Goal: Information Seeking & Learning: Learn about a topic

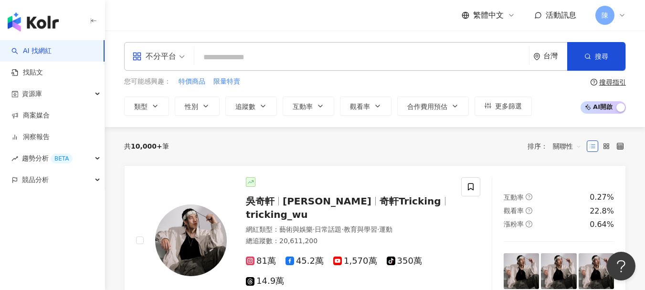
click at [621, 17] on icon at bounding box center [623, 15] width 8 height 8
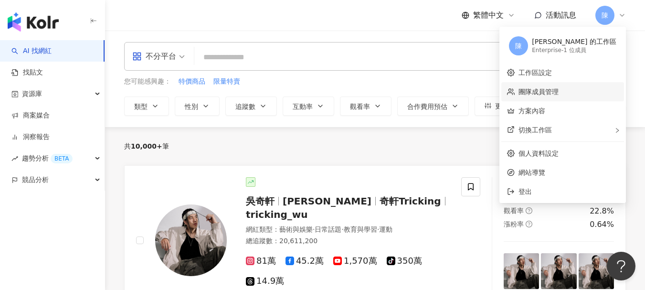
click at [559, 90] on link "團隊成員管理" at bounding box center [539, 92] width 40 height 8
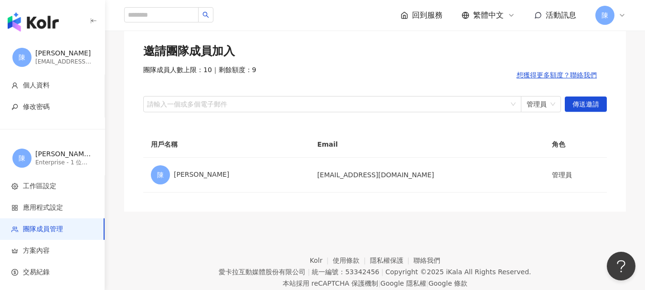
scroll to position [44, 0]
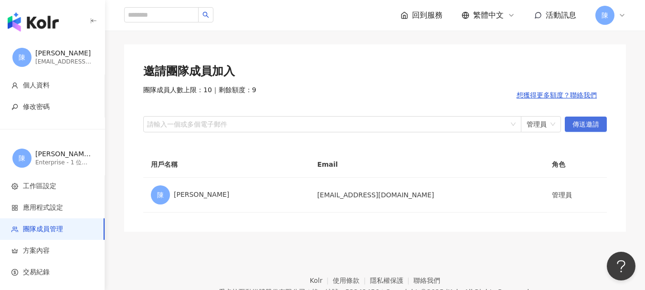
click at [592, 122] on span "傳送邀請" at bounding box center [586, 124] width 27 height 15
click at [579, 128] on span "傳送邀請" at bounding box center [586, 124] width 27 height 15
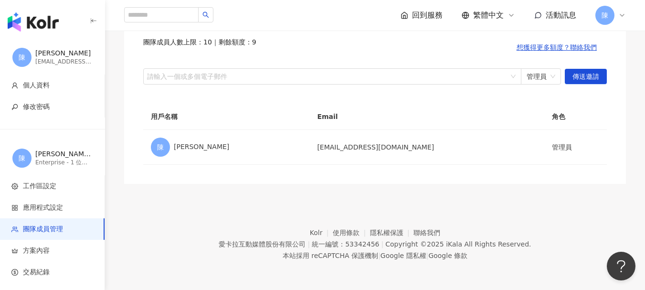
click at [405, 65] on div "邀請團隊成員加入 團隊成員人數上限：10 ｜ 剩餘額度：9 想獲得更多額度？聯絡我們 請輸入一個或多個電子郵件 管理員 傳送邀請" at bounding box center [375, 50] width 464 height 69
click at [408, 76] on div at bounding box center [327, 76] width 365 height 7
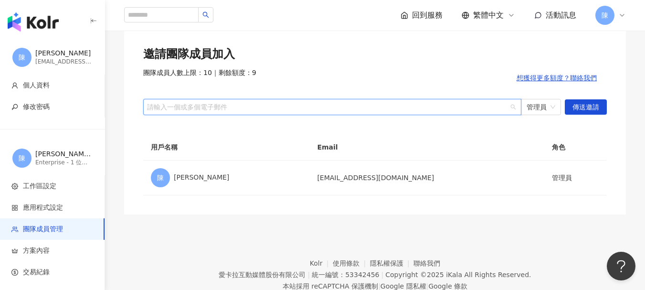
scroll to position [44, 0]
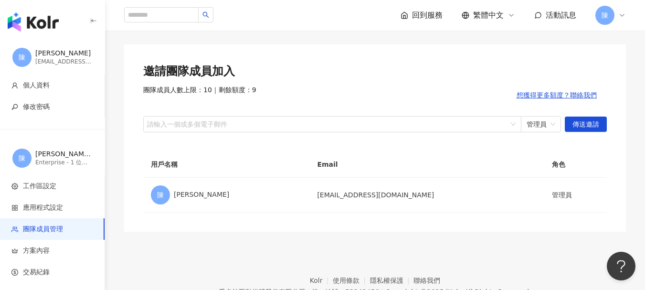
click at [451, 245] on footer "Kolr 使用條款 隱私權保護 聯絡我們 愛卡拉互動媒體股份有限公司 | 統一編號：53342456 | Copyright © 2025 iKala All…" at bounding box center [375, 285] width 540 height 106
click at [464, 127] on div at bounding box center [327, 123] width 365 height 7
paste input "**********"
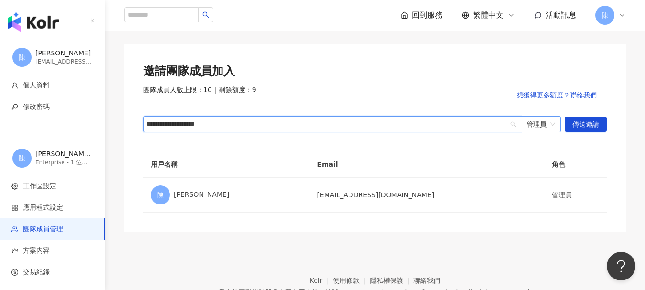
click at [536, 117] on span "管理員" at bounding box center [541, 124] width 29 height 15
type input "**********"
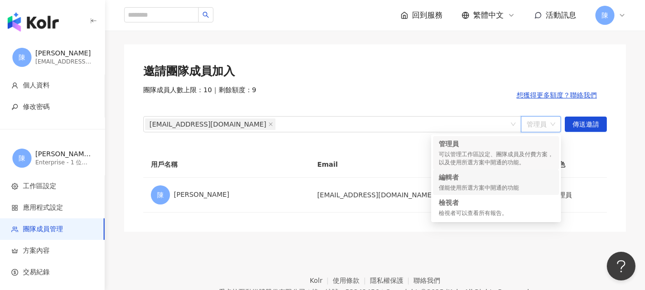
click at [542, 186] on div "僅能使用所選方案中開通的功能" at bounding box center [496, 188] width 115 height 8
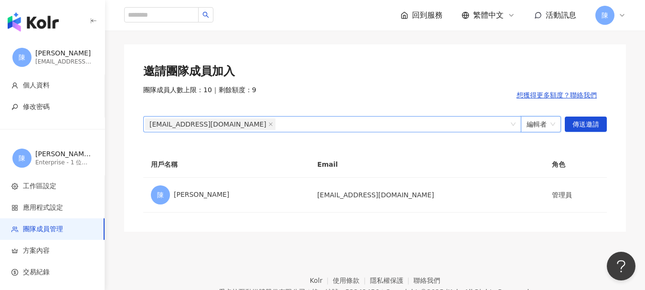
click at [455, 129] on div "ccchen@jpmed.com.tw" at bounding box center [327, 124] width 365 height 13
click at [440, 127] on div "ccchen@jpmed.com.tw" at bounding box center [327, 124] width 365 height 13
paste input "**********"
type input "**********"
click at [361, 121] on div "ccchen@jpmed.com.tw" at bounding box center [327, 124] width 365 height 13
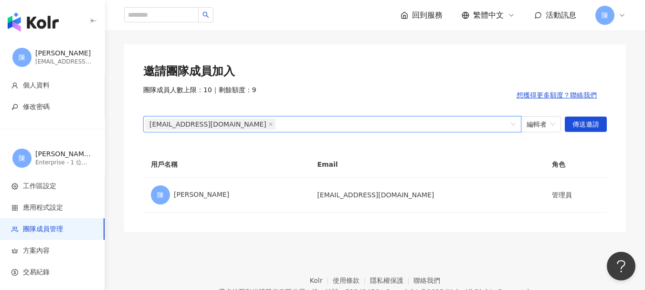
click at [358, 124] on div "ccchen@jpmed.com.tw" at bounding box center [327, 124] width 365 height 13
click at [585, 124] on span "傳送邀請" at bounding box center [586, 124] width 27 height 15
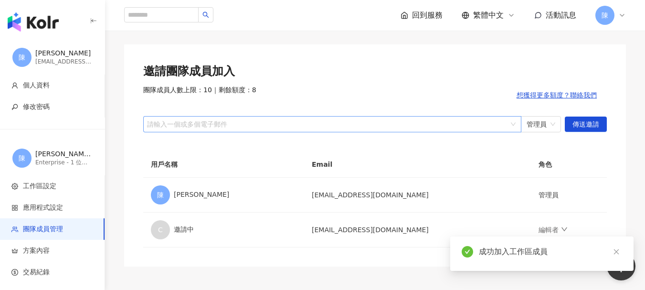
click at [382, 125] on div at bounding box center [327, 123] width 365 height 7
paste input "**********"
click at [539, 123] on span "管理員" at bounding box center [541, 124] width 29 height 15
type input "**********"
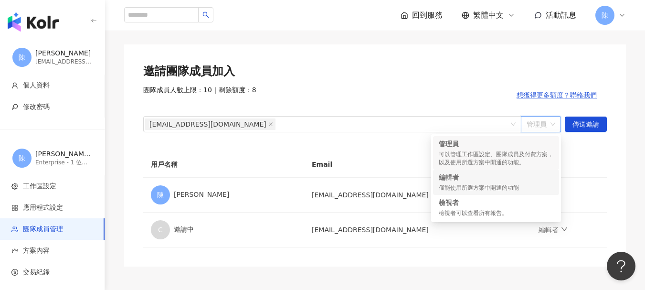
click at [494, 185] on div "僅能使用所選方案中開通的功能" at bounding box center [496, 188] width 115 height 8
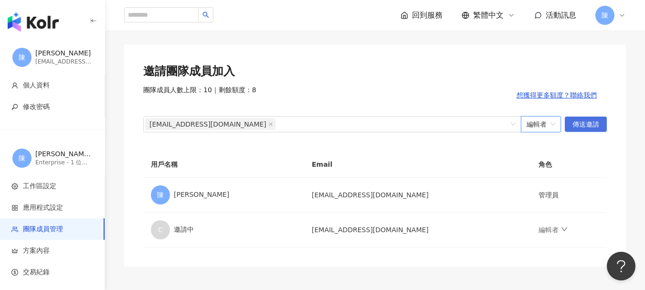
click at [591, 121] on span "傳送邀請" at bounding box center [586, 124] width 27 height 15
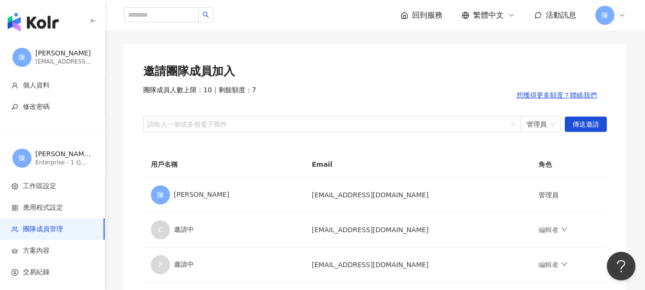
click at [290, 48] on div "邀請團隊成員加入 團隊成員人數上限：10 ｜ 剩餘額度：7 想獲得更多額度？聯絡我們 請輸入一個或多個電子郵件 管理員 傳送邀請 用戶名稱 Email 角色 …" at bounding box center [375, 172] width 502 height 257
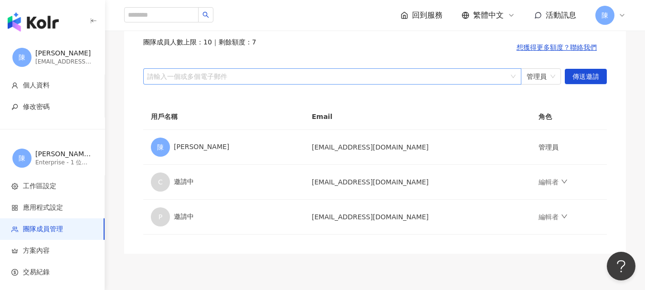
drag, startPoint x: 600, startPoint y: 109, endPoint x: 487, endPoint y: 71, distance: 118.9
click at [600, 109] on th "角色" at bounding box center [569, 117] width 76 height 26
click at [279, 77] on div at bounding box center [327, 76] width 365 height 7
paste input "**********"
click at [549, 80] on span "管理員" at bounding box center [541, 76] width 29 height 15
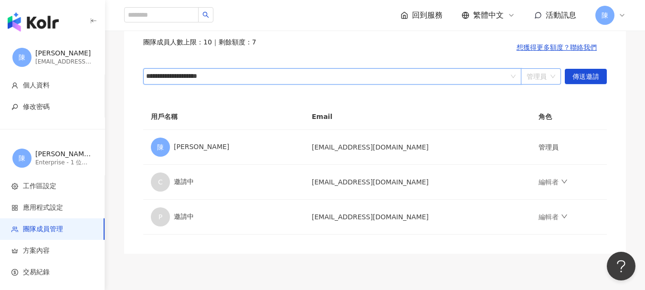
type input "**********"
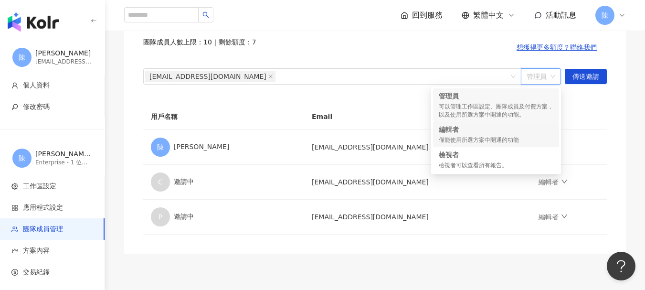
click at [476, 129] on div "編輯者" at bounding box center [496, 130] width 115 height 10
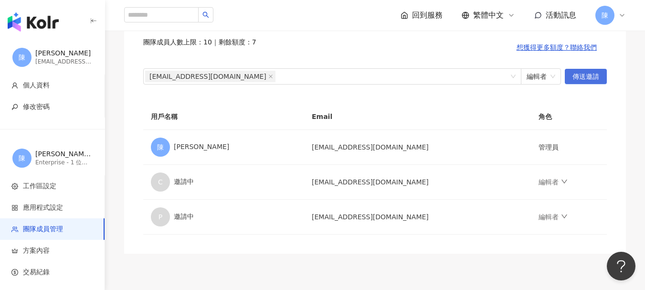
click at [582, 77] on span "傳送邀請" at bounding box center [586, 76] width 27 height 15
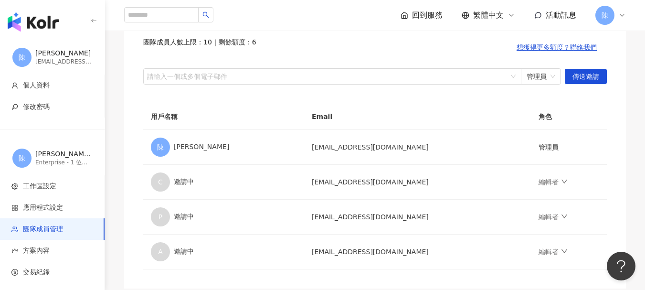
click at [42, 18] on img "button" at bounding box center [33, 21] width 51 height 19
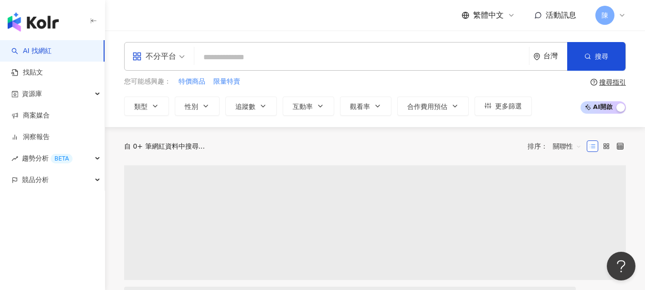
click at [312, 48] on input "search" at bounding box center [361, 57] width 327 height 18
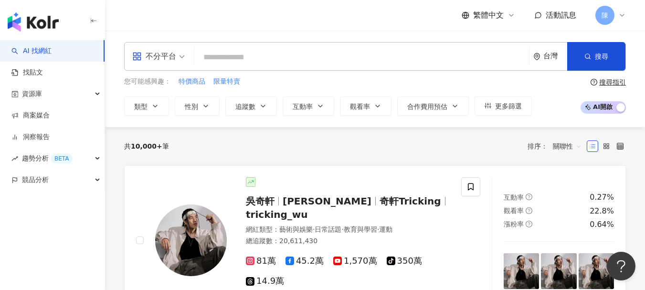
click at [326, 52] on input "search" at bounding box center [361, 57] width 327 height 18
click at [207, 104] on icon "button" at bounding box center [206, 106] width 8 height 8
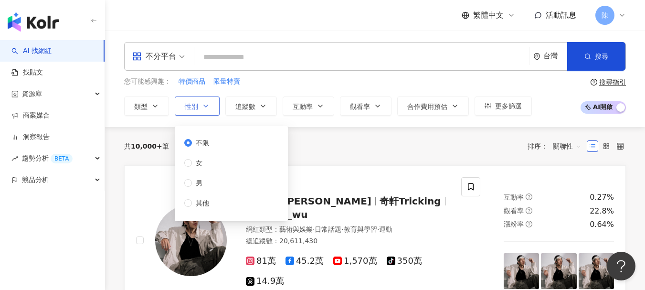
click at [207, 104] on icon "button" at bounding box center [206, 106] width 8 height 8
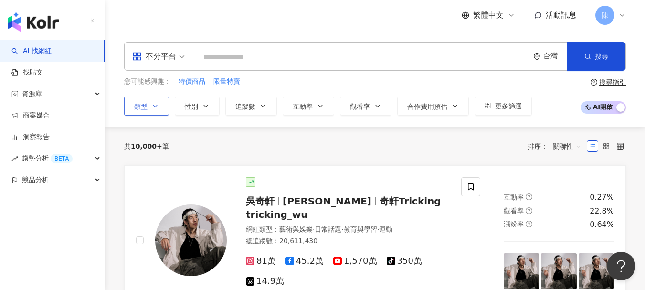
click at [143, 104] on span "類型" at bounding box center [140, 107] width 13 height 8
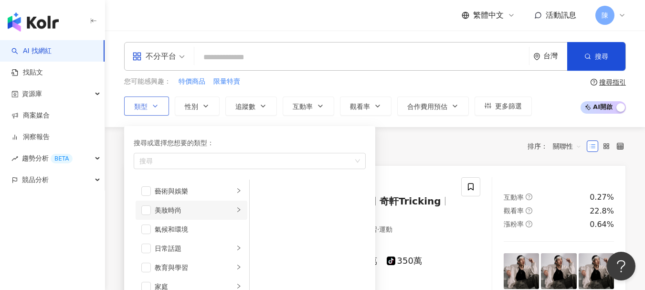
click at [171, 205] on div "美妝時尚" at bounding box center [194, 210] width 79 height 11
click at [272, 186] on div "保養" at bounding box center [314, 191] width 87 height 11
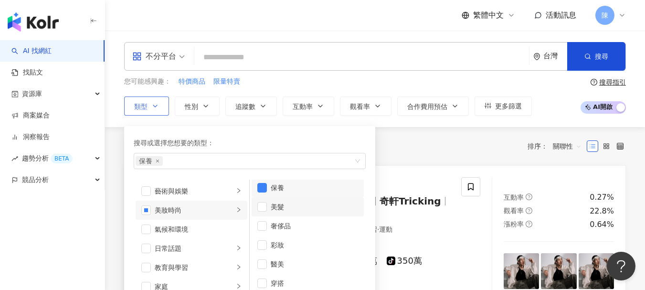
scroll to position [6, 0]
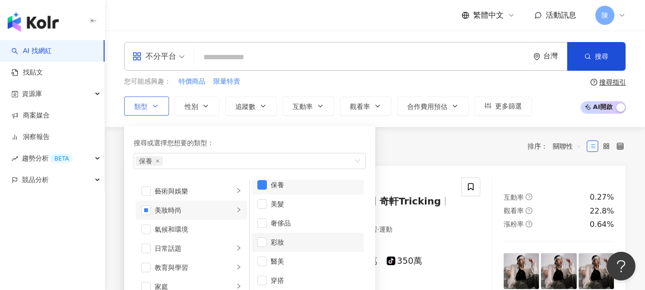
click at [275, 239] on div "彩妝" at bounding box center [314, 242] width 87 height 11
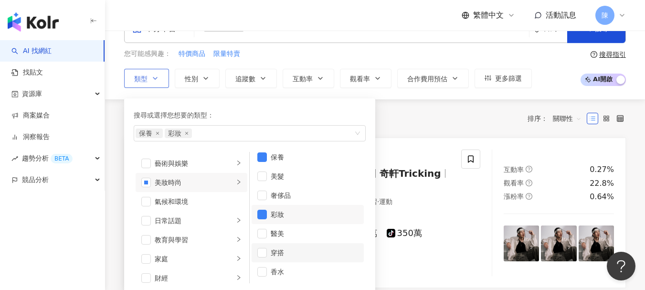
scroll to position [48, 0]
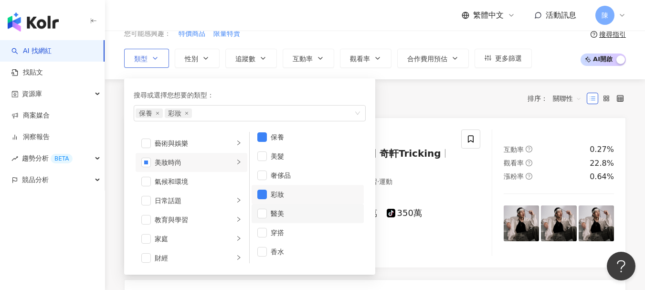
click at [282, 215] on div "醫美" at bounding box center [314, 213] width 87 height 11
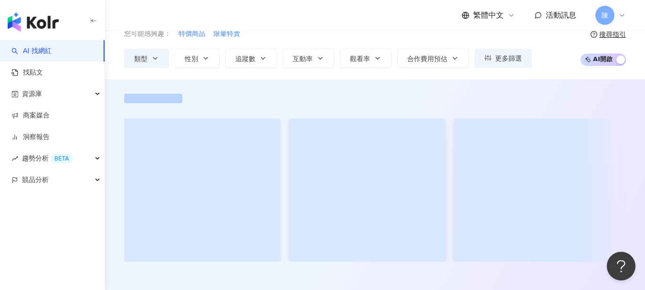
click at [156, 10] on input "search" at bounding box center [158, 2] width 53 height 15
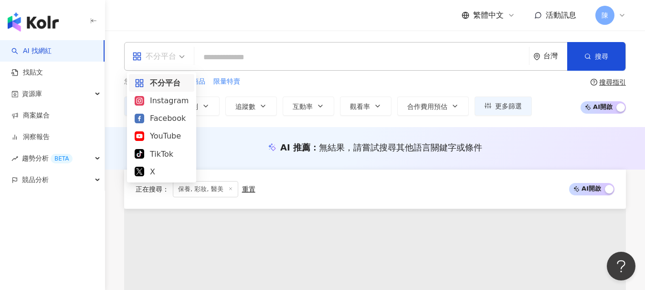
click at [168, 28] on div "繁體中文 活動訊息 陳" at bounding box center [375, 15] width 502 height 31
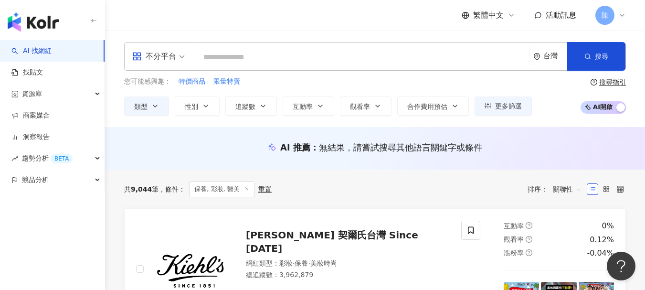
click at [273, 23] on div "繁體中文 活動訊息 陳" at bounding box center [375, 15] width 502 height 31
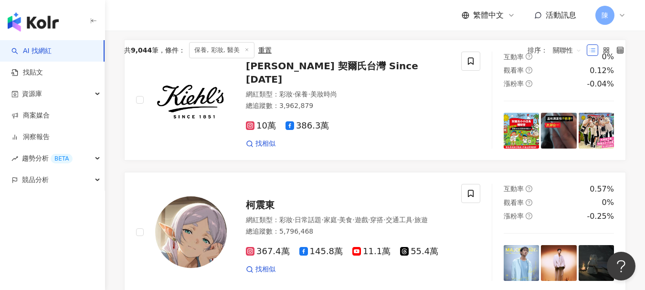
scroll to position [48, 0]
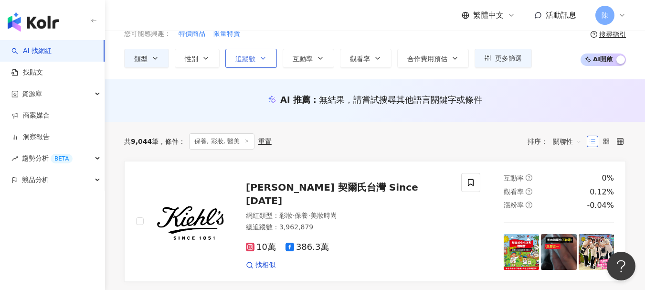
click at [247, 58] on span "追蹤數" at bounding box center [246, 59] width 20 height 8
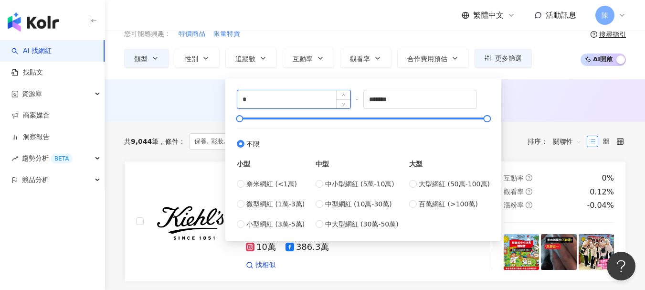
click at [298, 101] on input "*" at bounding box center [293, 99] width 113 height 18
type input "*****"
click at [285, 176] on div "小型 奈米網紅 (<1萬) 微型網紅 (1萬-3萬) 小型網紅 (3萬-5萬)" at bounding box center [271, 189] width 68 height 80
click at [296, 201] on span "微型網紅 (1萬-3萬)" at bounding box center [276, 204] width 58 height 11
type input "*****"
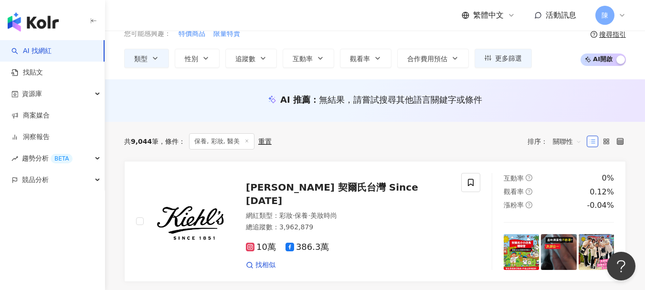
click at [205, 101] on div "AI 推薦 ： 無結果，請嘗試搜尋其他語言關鍵字或條件" at bounding box center [375, 100] width 502 height 12
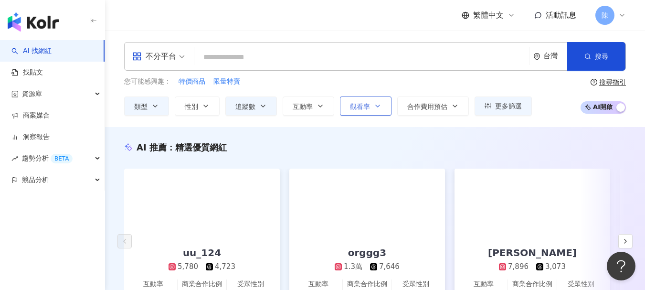
scroll to position [48, 0]
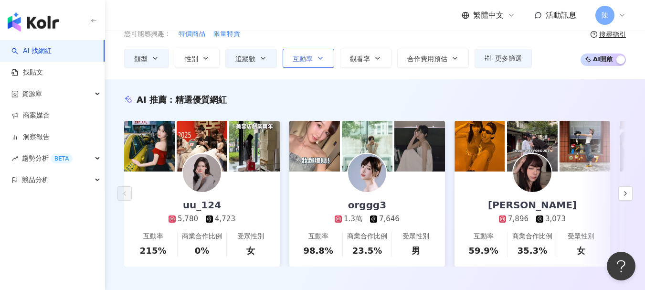
click at [303, 55] on span "互動率" at bounding box center [303, 59] width 20 height 8
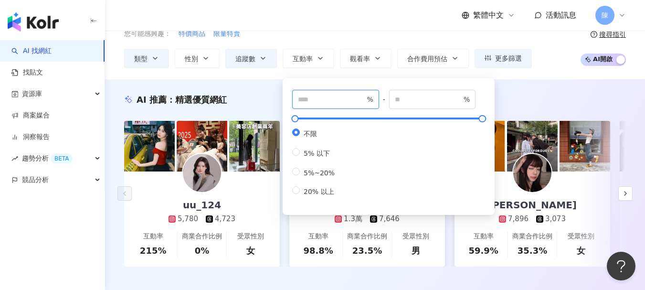
click at [335, 103] on input "number" at bounding box center [331, 99] width 67 height 11
type input "*"
click at [429, 97] on input "number" at bounding box center [428, 99] width 67 height 11
click at [307, 78] on div "* % - % 不限 5% 以下 5%~20% 20% 以上" at bounding box center [389, 144] width 212 height 141
click at [310, 73] on div "不分平台 台灣 搜尋 您可能感興趣： 特價商品 限量特賣 類型 性別 追蹤數 互動率 觀看率 合作費用預估 更多篩選 不限 女 男 其他 ***** - **…" at bounding box center [375, 31] width 540 height 97
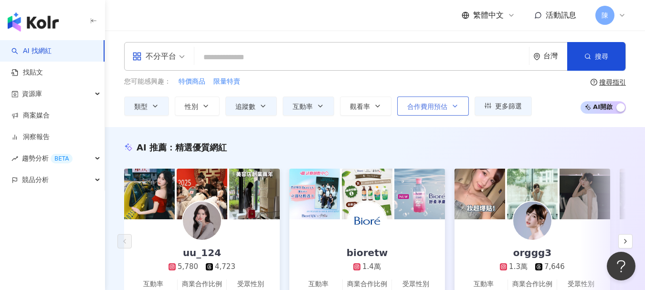
click at [429, 104] on span "合作費用預估" at bounding box center [428, 107] width 40 height 8
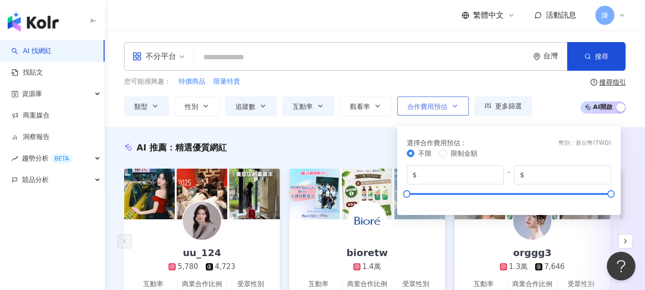
click at [429, 104] on span "合作費用預估" at bounding box center [428, 107] width 40 height 8
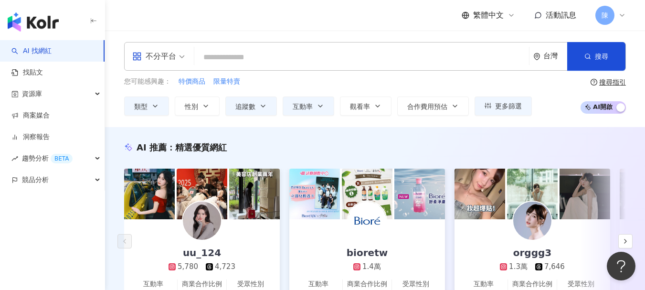
click at [376, 125] on div "不分平台 台灣 搜尋 您可能感興趣： 特價商品 限量特賣 類型 性別 追蹤數 互動率 觀看率 合作費用預估 更多篩選 不限 女 男 其他 ***** - **…" at bounding box center [375, 79] width 540 height 97
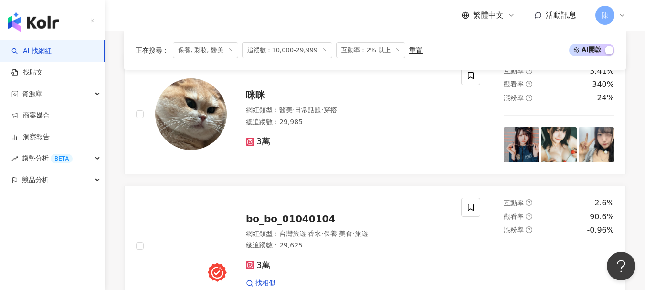
scroll to position [334, 0]
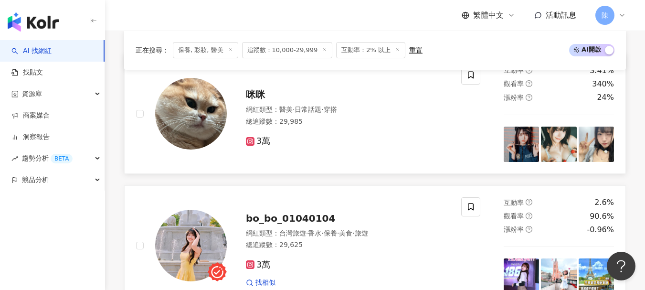
click at [338, 126] on div "總追蹤數 ： 29,985" at bounding box center [348, 122] width 204 height 10
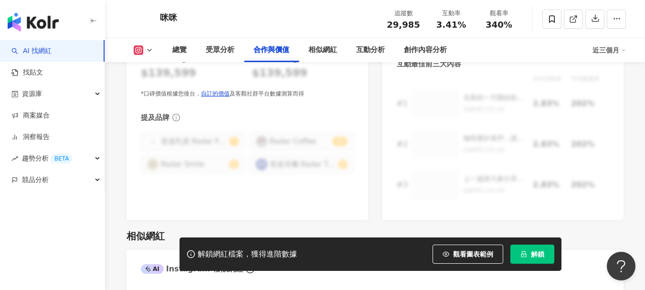
scroll to position [1385, 0]
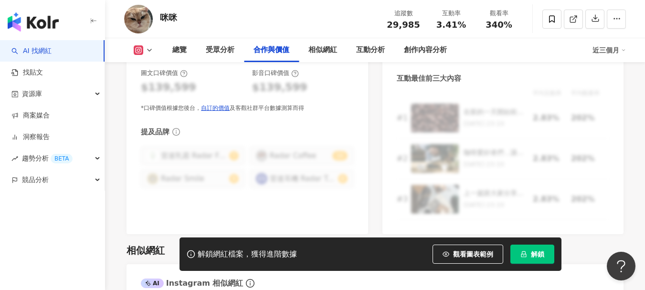
click at [545, 180] on div "平均互動率 平均觀看率 # 1 在新的一天開始前，我必須跟你們分享我的秘密武器：雷達手沖咖啡組！這個組合絕對是我每天清晨的救星！🌟 2022/10/8 23:…" at bounding box center [503, 153] width 213 height 131
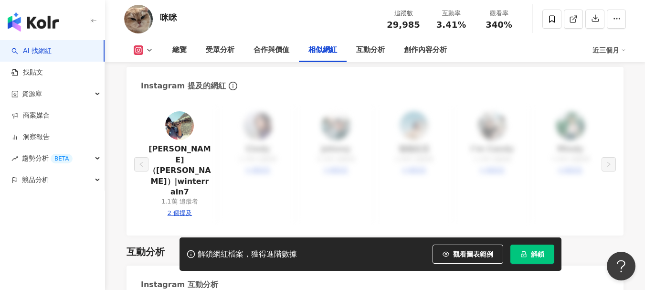
scroll to position [1720, 0]
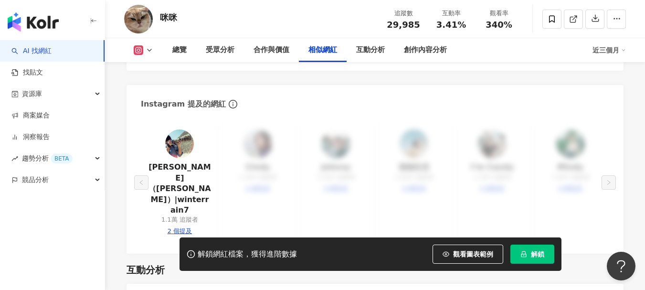
click at [145, 45] on button at bounding box center [143, 50] width 39 height 10
click at [159, 19] on div "咪咪 追蹤數 29,985 互動率 3.41% 觀看率 340%" at bounding box center [375, 19] width 540 height 38
click at [145, 17] on img at bounding box center [138, 19] width 29 height 29
click at [162, 17] on div "咪咪" at bounding box center [168, 17] width 17 height 12
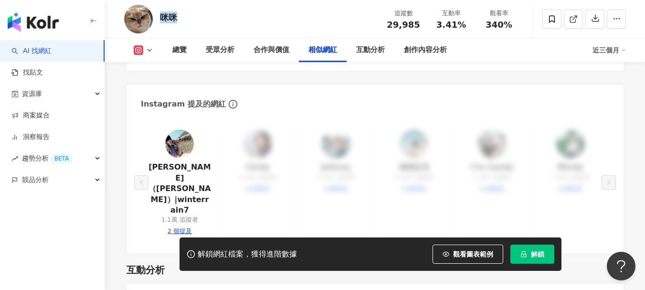
click at [162, 17] on div "咪咪" at bounding box center [168, 17] width 17 height 12
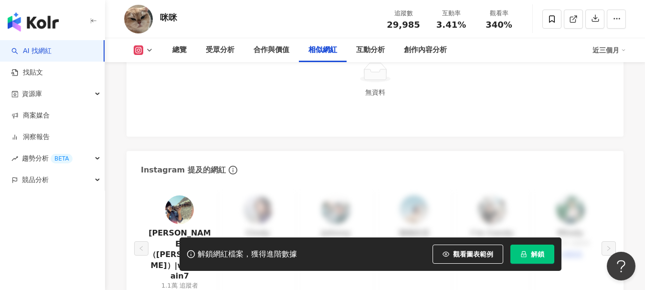
scroll to position [1577, 0]
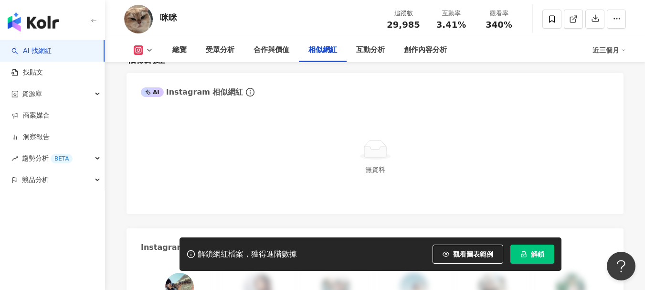
click at [31, 53] on link "AI 找網紅" at bounding box center [31, 51] width 40 height 10
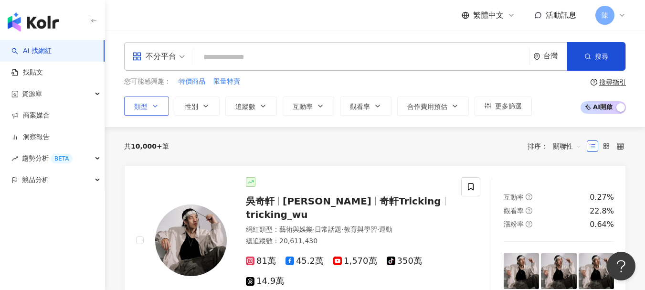
click at [144, 107] on span "類型" at bounding box center [140, 107] width 13 height 8
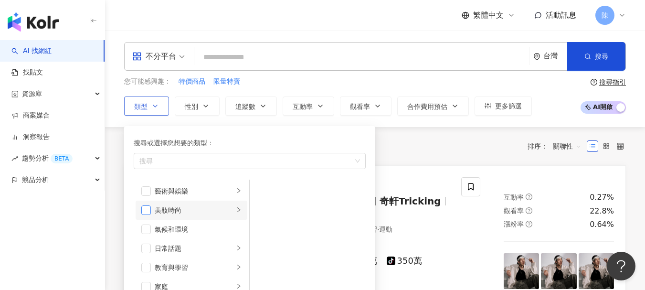
click at [148, 209] on span "button" at bounding box center [146, 210] width 10 height 10
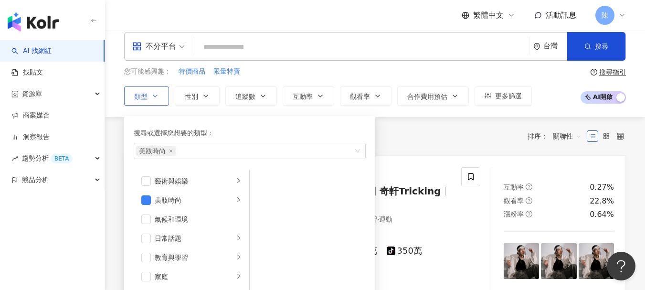
scroll to position [48, 0]
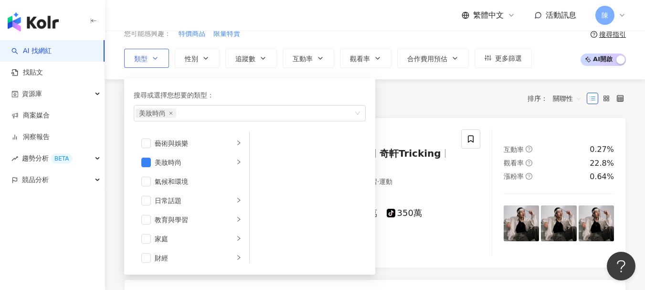
click at [296, 157] on div "藝術與娛樂 美妝時尚 氣候和環境 日常話題 教育與學習 家庭 財經 美食 命理占卜 遊戲 法政社會 生活風格 影視娛樂 醫療與健康 寵物 攝影 感情 宗教 促…" at bounding box center [250, 197] width 232 height 131
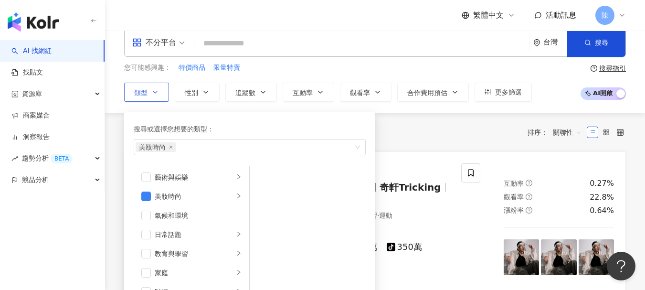
scroll to position [0, 0]
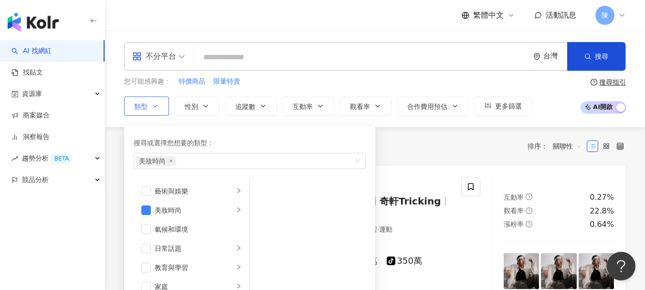
click at [326, 200] on div "藝術與娛樂 美妝時尚 氣候和環境 日常話題 教育與學習 家庭 財經 美食 命理占卜 遊戲 法政社會 生活風格 影視娛樂 醫療與健康 寵物 攝影 感情 宗教 促…" at bounding box center [250, 245] width 232 height 131
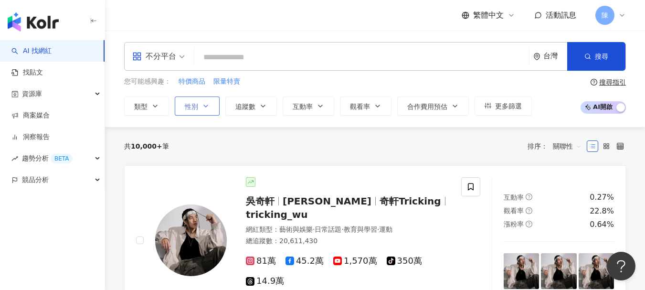
click at [187, 103] on span "性別" at bounding box center [191, 107] width 13 height 8
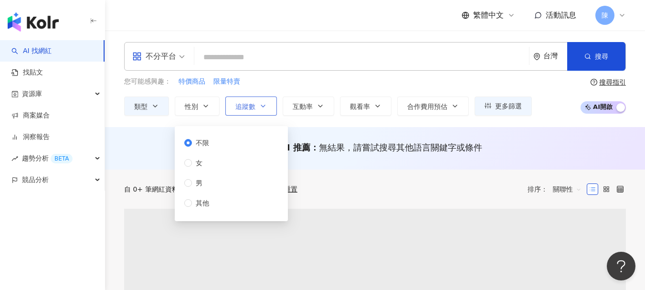
click at [256, 106] on button "追蹤數" at bounding box center [251, 106] width 52 height 19
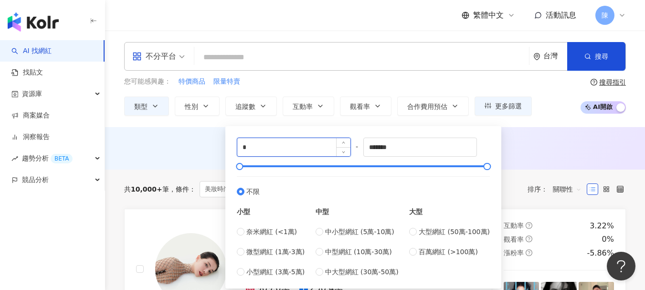
click at [267, 153] on input "*" at bounding box center [293, 147] width 113 height 18
click at [267, 157] on div "* - ******* 不限 小型 奈米網紅 (<1萬) 微型網紅 (1萬-3萬) 小型網紅 (3萬-5萬) 中型 中小型網紅 (5萬-10萬) 中型網紅 (…" at bounding box center [363, 207] width 253 height 139
click at [262, 144] on input "*" at bounding box center [293, 147] width 113 height 18
type input "*****"
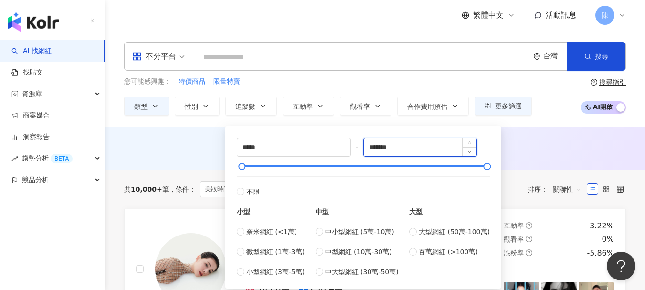
click at [421, 143] on input "*******" at bounding box center [420, 147] width 113 height 18
click at [439, 162] on div "***** - ******* 不限 小型 奈米網紅 (<1萬) 微型網紅 (1萬-3萬) 小型網紅 (3萬-5萬) 中型 中小型網紅 (5萬-10萬) 中型…" at bounding box center [363, 207] width 253 height 139
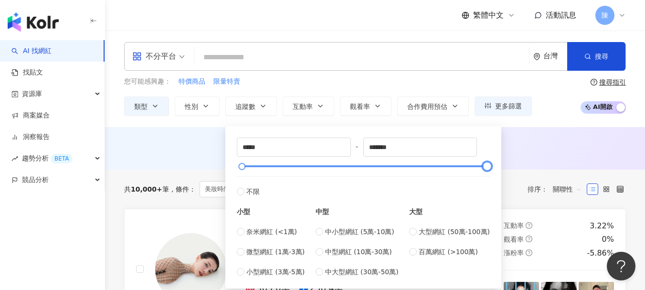
click at [426, 167] on div at bounding box center [364, 166] width 248 height 6
drag, startPoint x: 424, startPoint y: 167, endPoint x: 350, endPoint y: 164, distance: 74.1
click at [350, 164] on div at bounding box center [351, 166] width 5 height 5
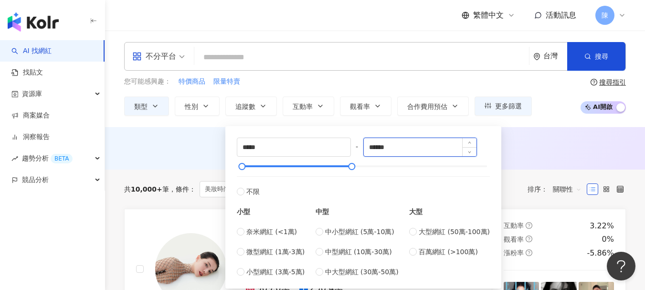
click at [380, 146] on input "******" at bounding box center [420, 147] width 113 height 18
drag, startPoint x: 381, startPoint y: 146, endPoint x: 387, endPoint y: 145, distance: 6.7
click at [387, 145] on input "******" at bounding box center [420, 147] width 113 height 18
type input "*****"
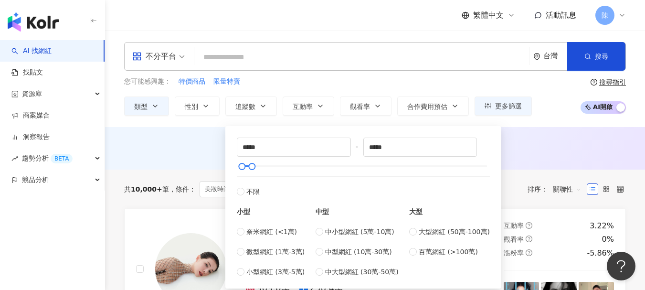
click at [173, 141] on div "AI 推薦 ： 無結果，請嘗試搜尋其他語言關鍵字或條件" at bounding box center [375, 147] width 502 height 12
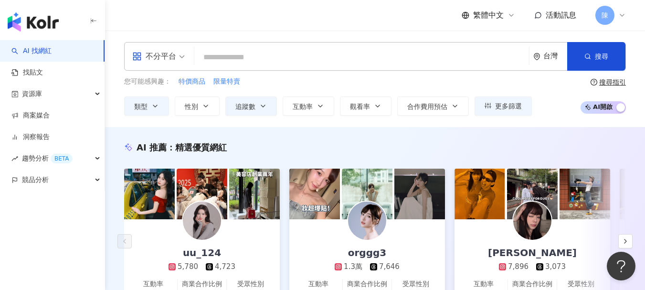
drag, startPoint x: 64, startPoint y: 234, endPoint x: 92, endPoint y: 204, distance: 40.9
click at [64, 236] on div "AI 找網紅 找貼文 資源庫 商案媒合 洞察報告 趨勢分析 BETA 競品分析" at bounding box center [52, 165] width 105 height 250
click at [615, 17] on div "陳" at bounding box center [611, 15] width 31 height 19
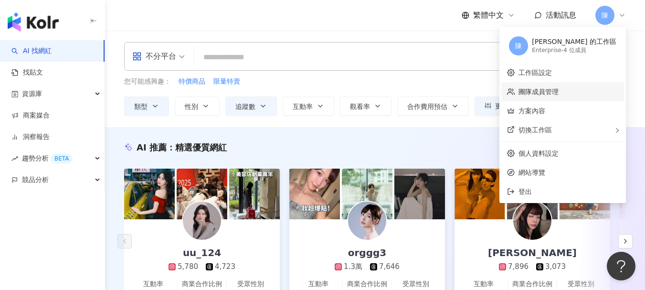
click at [559, 92] on link "團隊成員管理" at bounding box center [539, 92] width 40 height 8
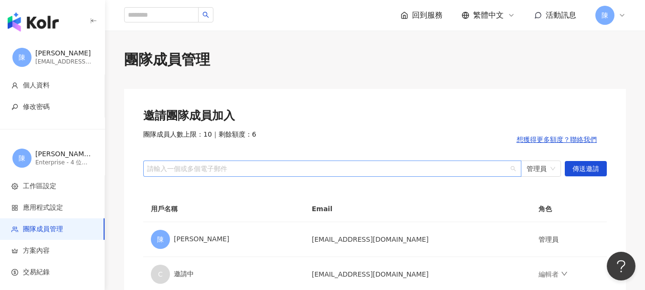
click at [398, 171] on div at bounding box center [327, 168] width 365 height 7
paste input "**********"
click at [546, 166] on span "管理員" at bounding box center [541, 168] width 29 height 15
type input "**********"
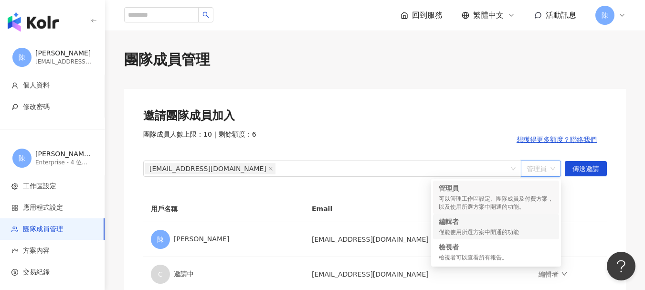
click at [513, 233] on div "僅能使用所選方案中開通的功能" at bounding box center [496, 232] width 115 height 8
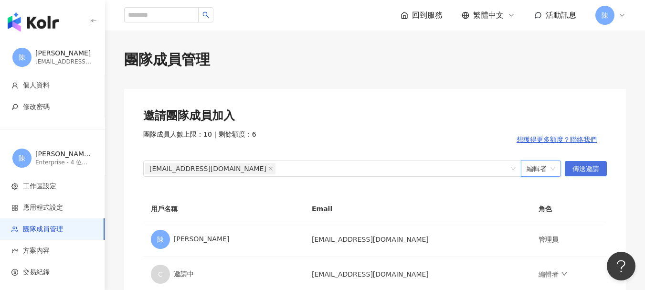
drag, startPoint x: 588, startPoint y: 165, endPoint x: 594, endPoint y: 165, distance: 5.8
click at [594, 165] on span "傳送邀請" at bounding box center [586, 168] width 27 height 15
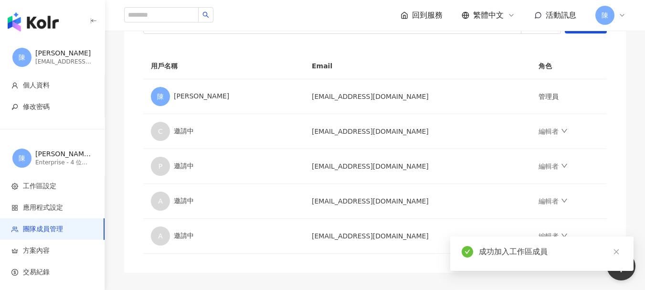
scroll to position [143, 0]
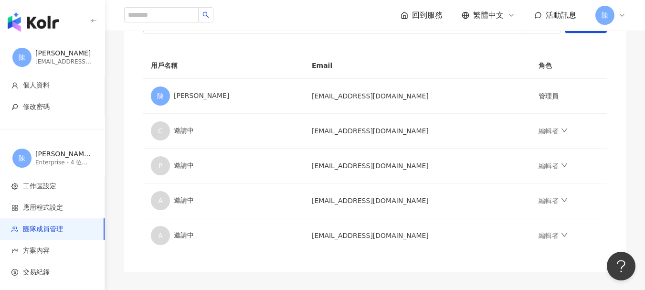
click at [36, 20] on img "button" at bounding box center [33, 21] width 51 height 19
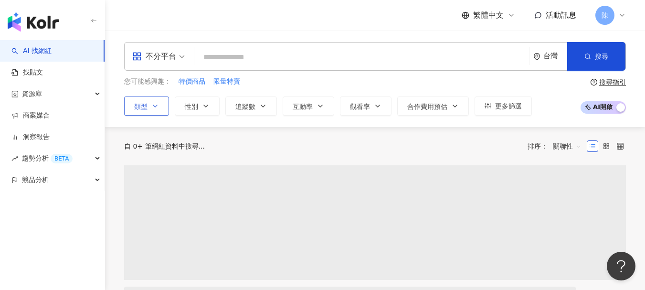
click at [157, 109] on icon "button" at bounding box center [155, 106] width 8 height 8
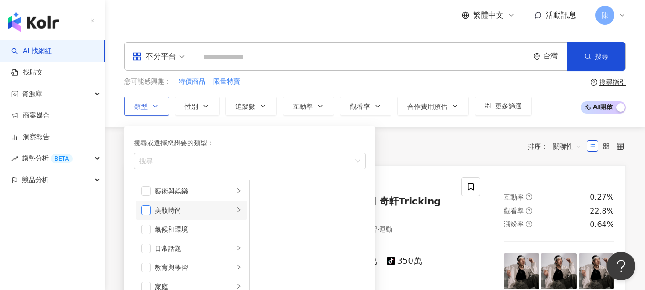
click at [145, 212] on span "button" at bounding box center [146, 210] width 10 height 10
click at [228, 207] on li "美妝時尚" at bounding box center [192, 210] width 112 height 19
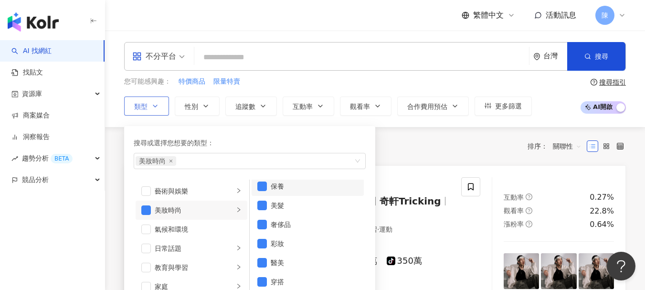
scroll to position [6, 0]
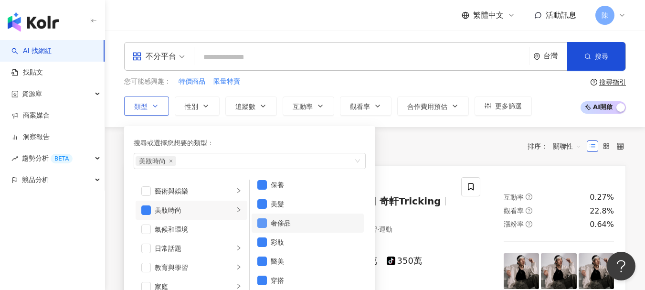
click at [260, 223] on span "button" at bounding box center [262, 223] width 10 height 10
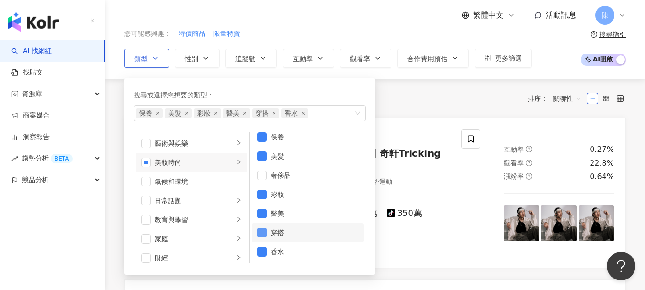
click at [267, 235] on span "button" at bounding box center [262, 233] width 10 height 10
click at [266, 251] on span "button" at bounding box center [262, 252] width 10 height 10
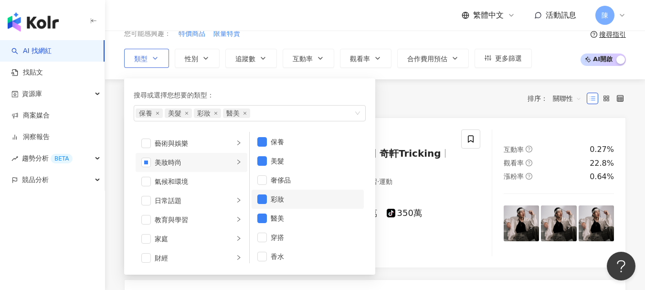
scroll to position [0, 0]
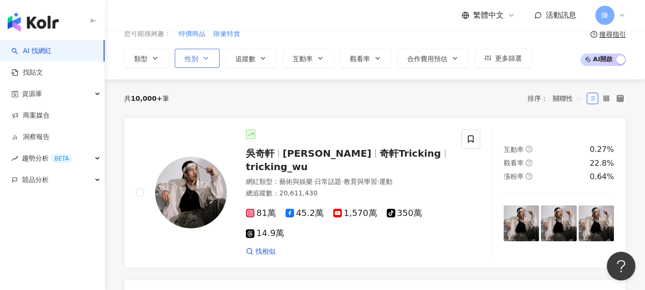
click at [198, 60] on span "性別" at bounding box center [191, 59] width 13 height 8
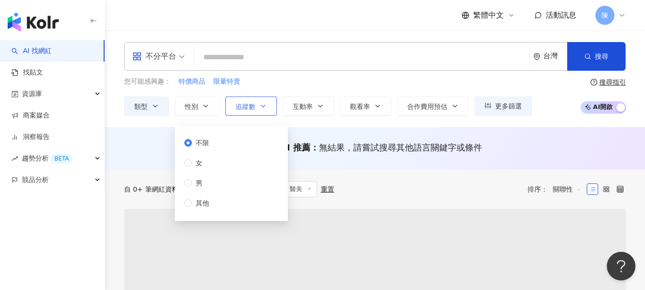
click at [239, 104] on span "追蹤數" at bounding box center [246, 107] width 20 height 8
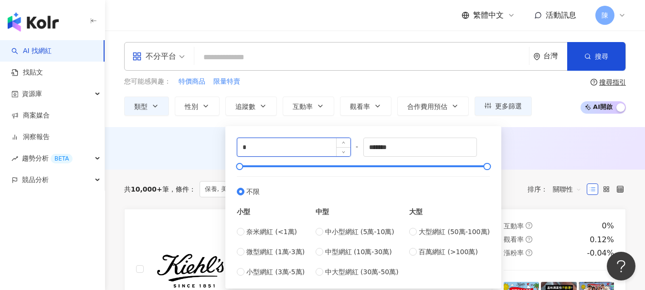
click at [277, 150] on input "*" at bounding box center [293, 147] width 113 height 18
type input "*****"
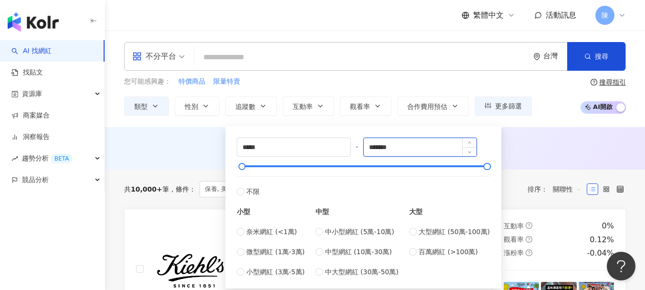
click at [434, 145] on input "*******" at bounding box center [420, 147] width 113 height 18
type input "*****"
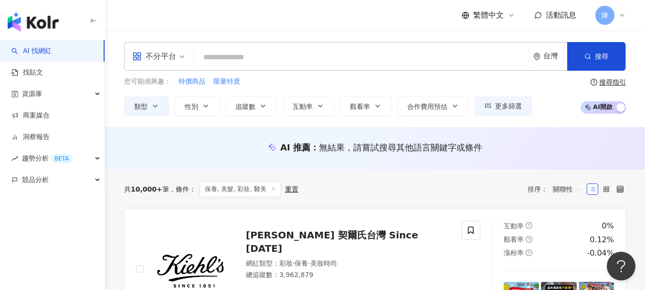
click at [179, 141] on div "AI 推薦 ： 無結果，請嘗試搜尋其他語言關鍵字或條件" at bounding box center [375, 147] width 502 height 12
click at [306, 103] on span "互動率" at bounding box center [303, 107] width 20 height 8
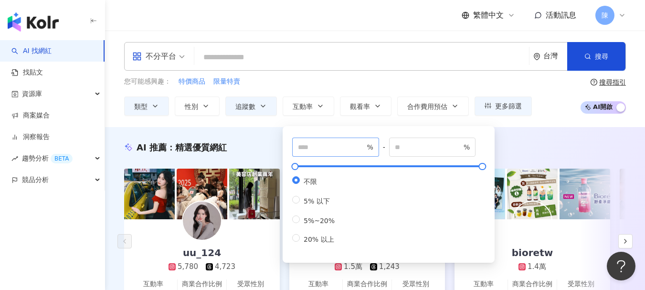
click at [339, 140] on span "%" at bounding box center [335, 147] width 87 height 19
click at [340, 145] on input "number" at bounding box center [331, 147] width 67 height 11
type input "*"
click at [287, 125] on div "* % - % 不限 5% 以下 5%~20% 20% 以上" at bounding box center [389, 191] width 212 height 141
click at [439, 142] on input "number" at bounding box center [428, 147] width 67 height 11
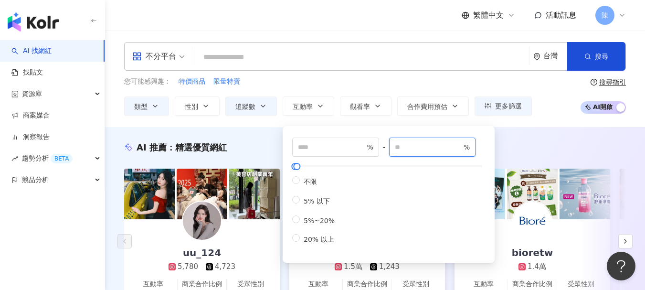
type input "**"
click at [329, 126] on div "* % - ** % 不限 5% 以下 5%~20% 20% 以上" at bounding box center [389, 191] width 212 height 141
click at [386, 107] on button "觀看率" at bounding box center [366, 106] width 52 height 19
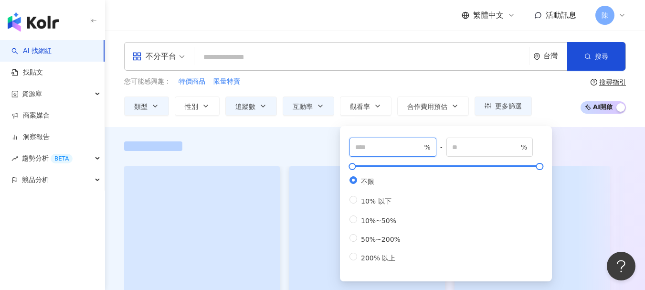
click at [399, 146] on input "number" at bounding box center [388, 147] width 67 height 11
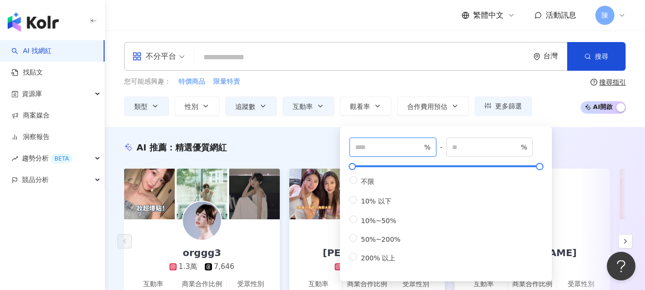
type input "***"
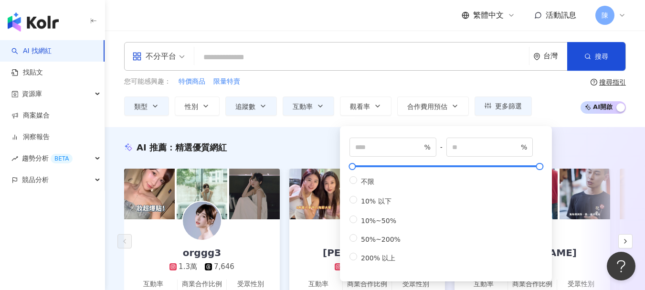
click at [385, 129] on div "*** % - % 不限 10% 以下 10%~50% 50%~200% 200% 以上" at bounding box center [446, 203] width 212 height 155
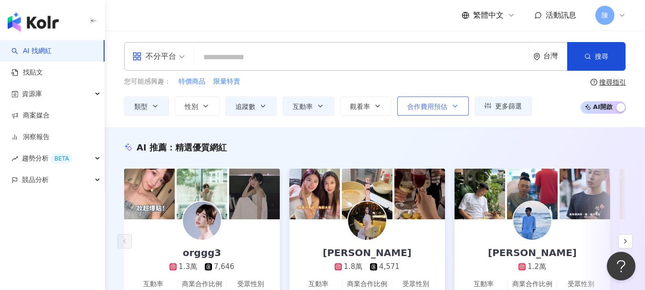
click at [432, 115] on button "合作費用預估" at bounding box center [433, 106] width 72 height 19
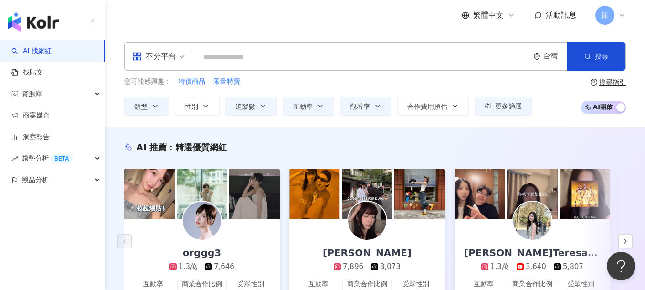
click at [362, 137] on div "AI 推薦 ： 精選優質網紅 orggg3 1.3萬 7,646 互動率 98.8% 商業合作比例 23.5% 受眾性別 男 林靜妏 7,896 3,073 …" at bounding box center [375, 238] width 540 height 222
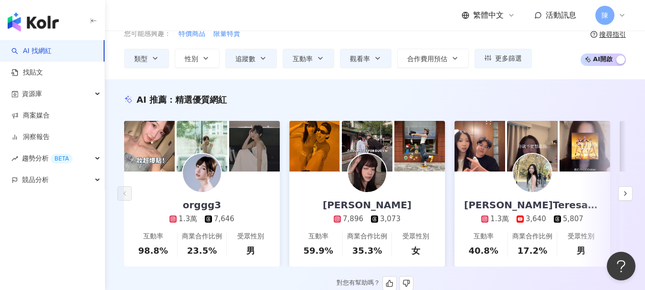
scroll to position [96, 0]
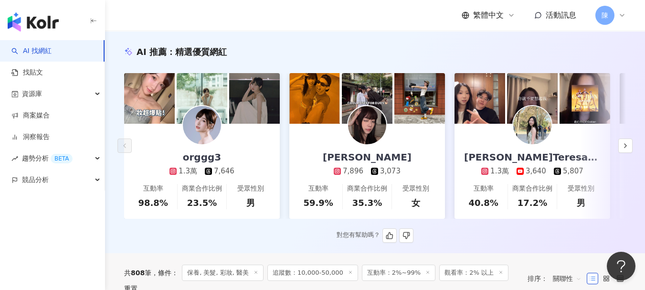
click at [508, 231] on div "AI 推薦 ： 精選優質網紅 orggg3 1.3萬 7,646 互動率 98.8% 商業合作比例 23.5% 受眾性別 男 林靜妏 7,896 3,073 …" at bounding box center [375, 144] width 540 height 197
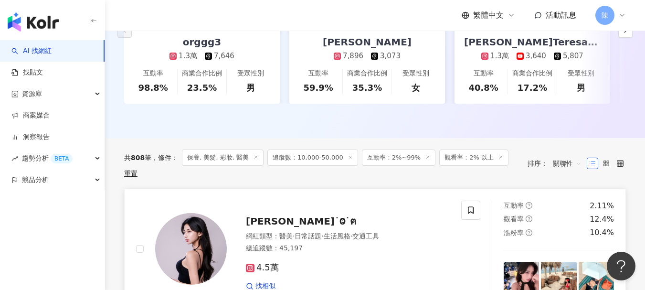
scroll to position [191, 0]
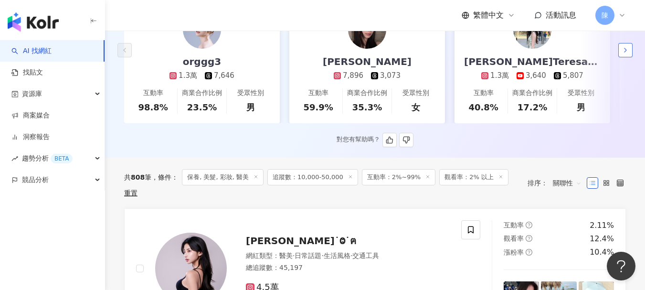
click at [624, 52] on button "button" at bounding box center [626, 50] width 14 height 14
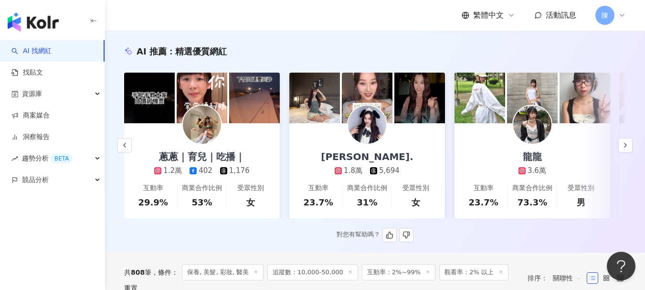
scroll to position [96, 0]
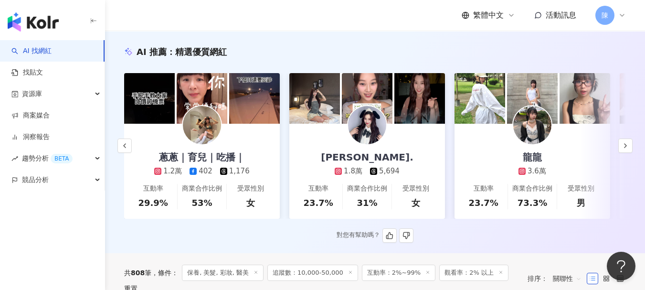
click at [528, 165] on div "龍龍 3.6萬" at bounding box center [532, 150] width 47 height 53
click at [628, 148] on icon "button" at bounding box center [626, 146] width 8 height 8
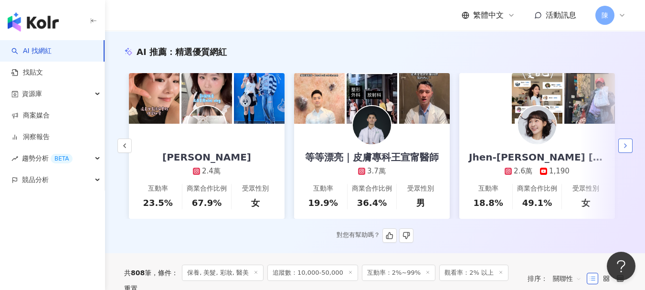
scroll to position [0, 992]
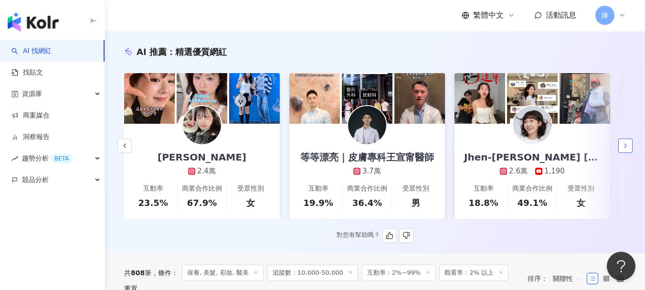
click at [629, 148] on icon "button" at bounding box center [626, 146] width 8 height 8
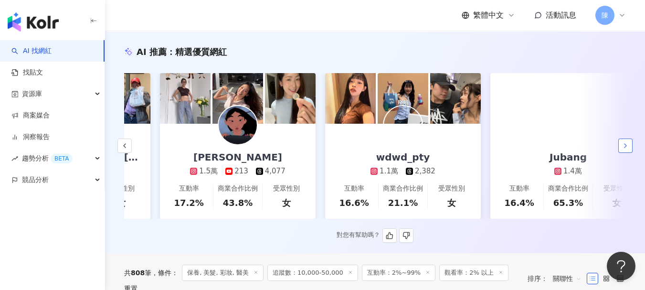
scroll to position [0, 1488]
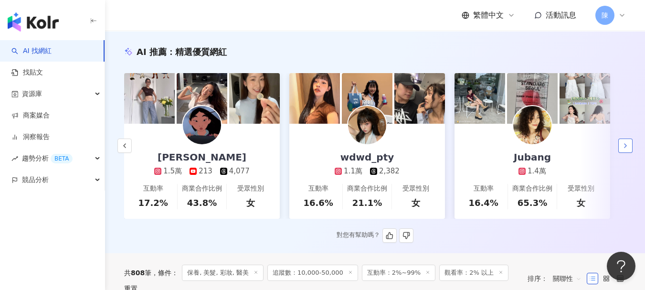
click at [632, 148] on button "button" at bounding box center [626, 146] width 14 height 14
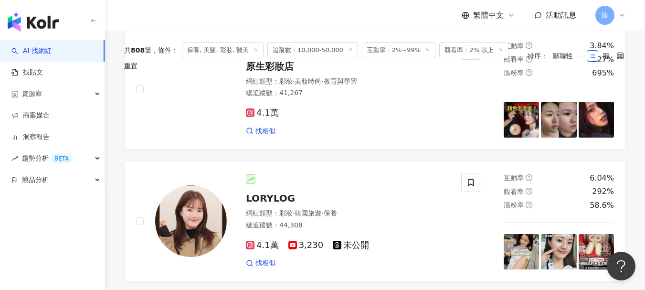
scroll to position [0, 0]
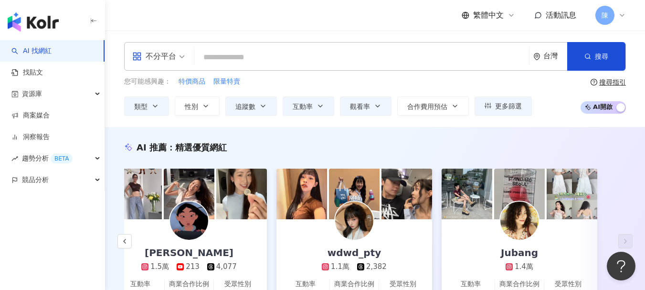
click at [539, 60] on div "台灣" at bounding box center [551, 57] width 34 height 28
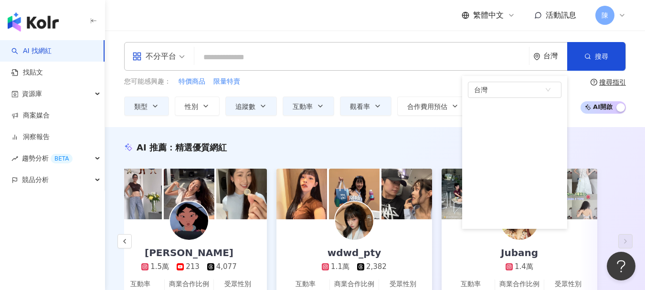
click at [469, 63] on input "search" at bounding box center [361, 57] width 327 height 18
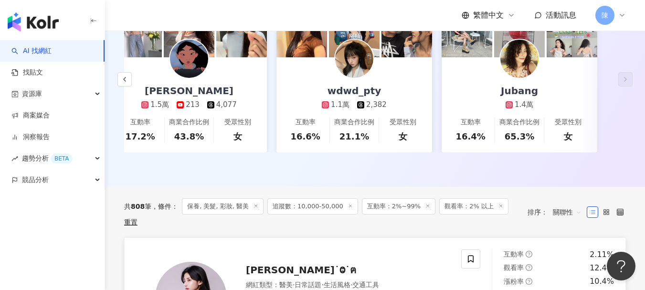
scroll to position [239, 0]
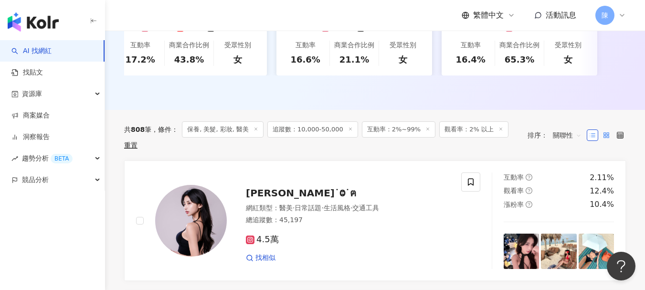
click at [609, 137] on icon at bounding box center [606, 135] width 7 height 7
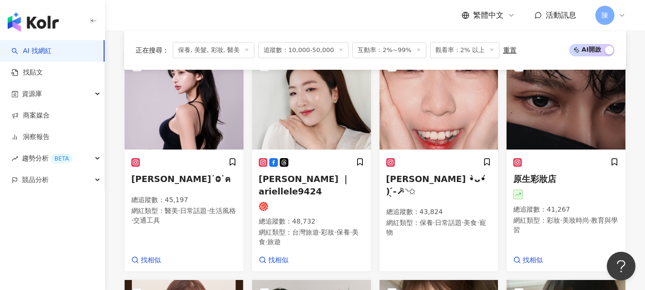
scroll to position [96, 0]
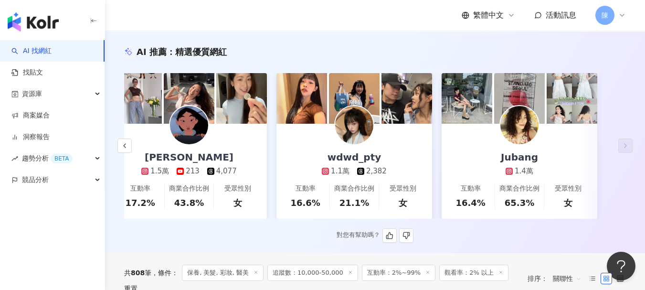
click at [217, 139] on div "彭郁彤 1.5萬 213 4,077" at bounding box center [189, 150] width 114 height 53
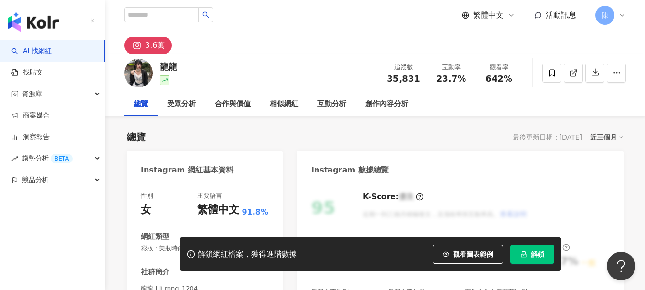
click at [148, 49] on div "3.6萬" at bounding box center [155, 45] width 20 height 13
click at [151, 43] on div "3.6萬" at bounding box center [155, 45] width 20 height 13
click at [165, 70] on div "龍龍" at bounding box center [168, 67] width 17 height 12
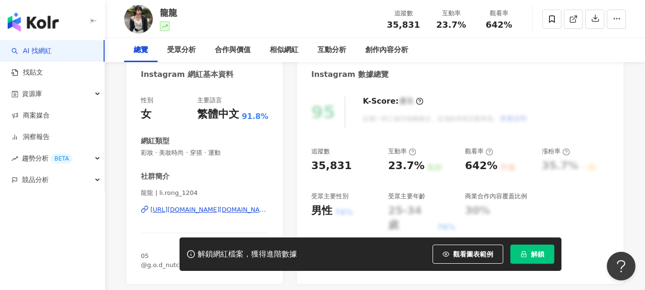
scroll to position [143, 0]
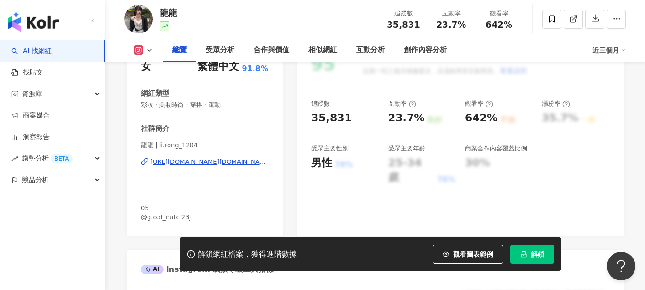
click at [214, 164] on div "https://www.instagram.com/li.rong_1204/" at bounding box center [209, 162] width 118 height 9
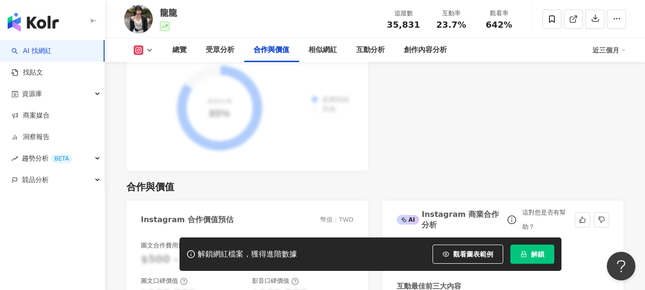
scroll to position [1290, 0]
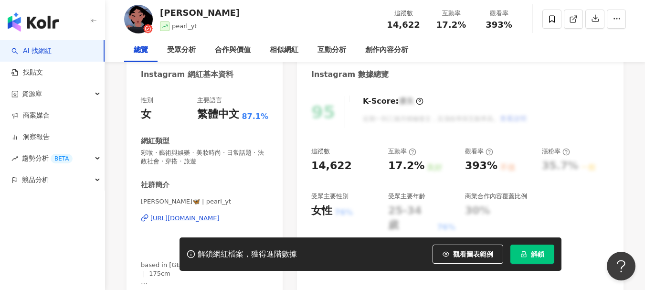
click at [178, 215] on div "[URL][DOMAIN_NAME]" at bounding box center [184, 218] width 69 height 9
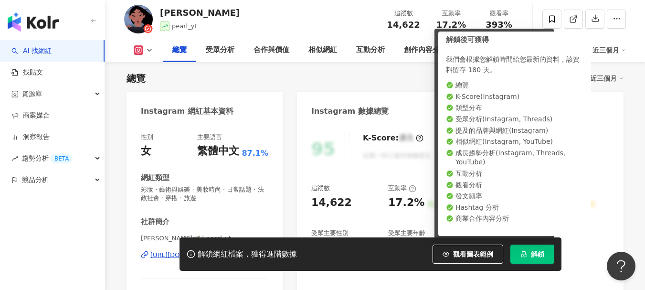
click at [533, 254] on span "解鎖" at bounding box center [537, 254] width 13 height 8
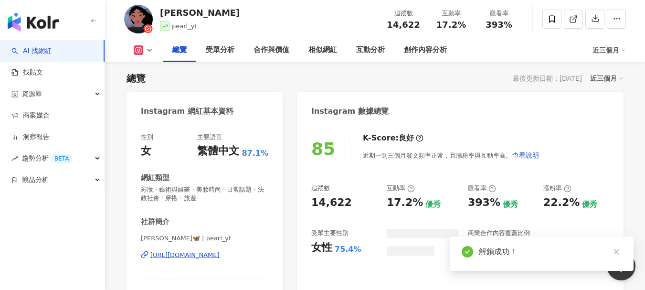
click at [615, 253] on icon "close" at bounding box center [616, 251] width 7 height 7
click at [615, 251] on icon "close" at bounding box center [616, 251] width 7 height 7
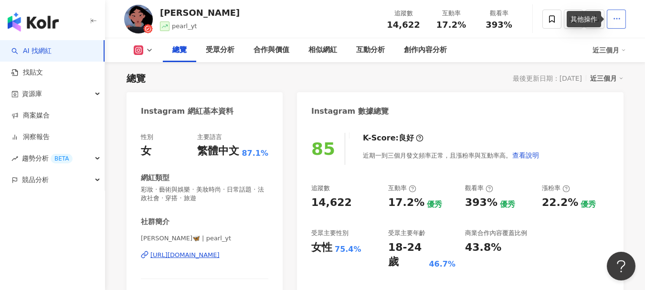
click at [611, 18] on button "button" at bounding box center [616, 19] width 19 height 19
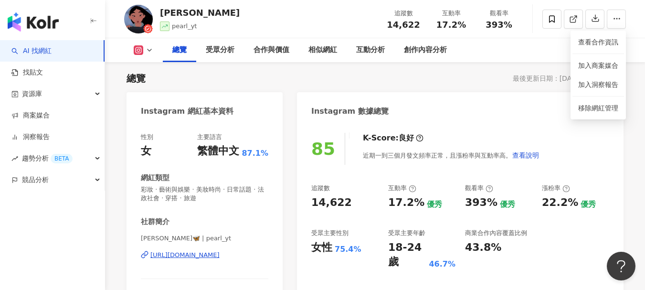
click at [521, 57] on div "總覽 受眾分析 合作與價值 相似網紅 互動分析 創作內容分析" at bounding box center [378, 50] width 430 height 24
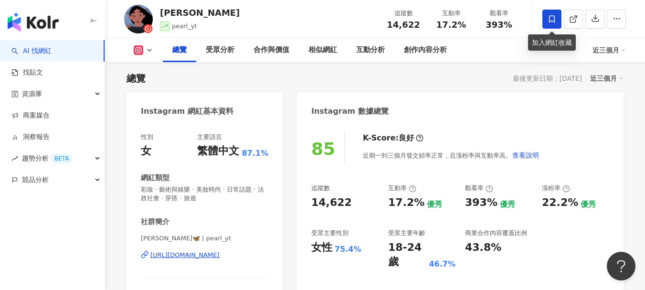
click at [552, 12] on span at bounding box center [552, 19] width 19 height 19
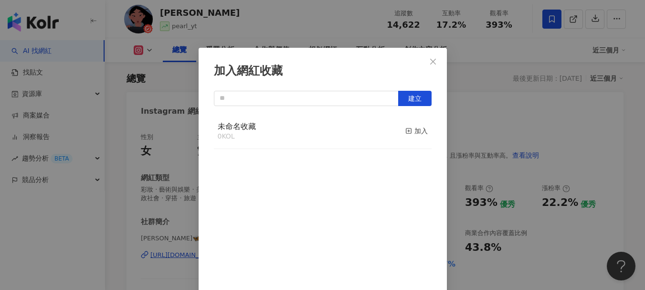
scroll to position [7, 0]
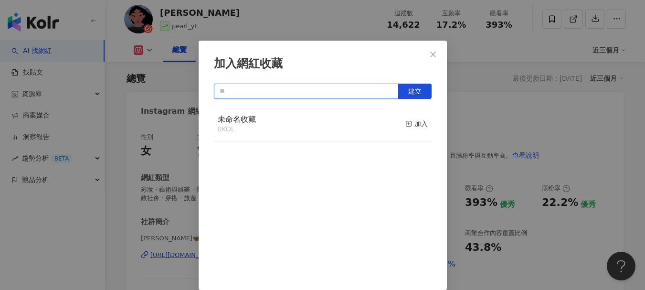
click at [311, 95] on input "text" at bounding box center [306, 91] width 185 height 15
click at [406, 124] on div "加入" at bounding box center [417, 123] width 22 height 11
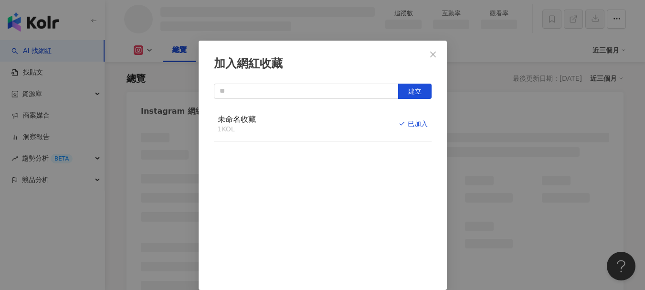
click at [242, 121] on span "未命名收藏" at bounding box center [237, 119] width 38 height 9
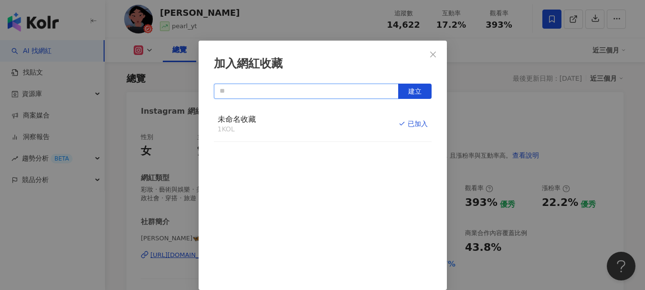
click at [322, 87] on input "text" at bounding box center [306, 91] width 185 height 15
click at [369, 88] on input "text" at bounding box center [306, 91] width 185 height 15
click at [429, 53] on icon "close" at bounding box center [433, 55] width 8 height 8
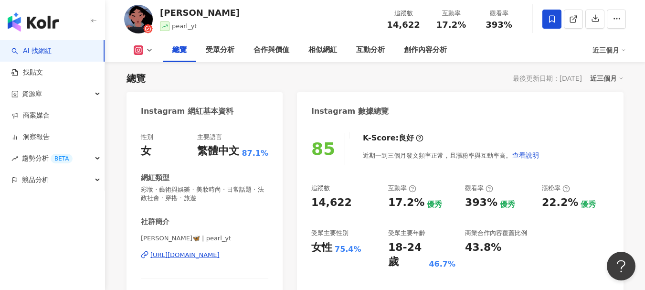
scroll to position [250, 0]
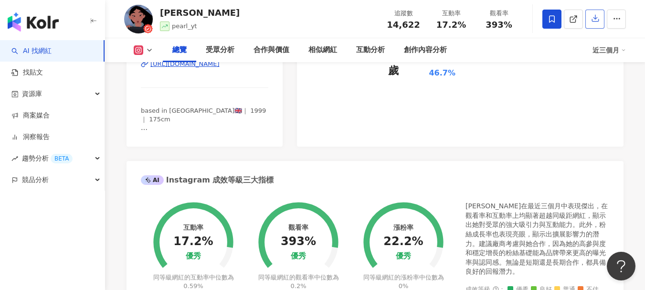
click at [588, 24] on button "button" at bounding box center [595, 19] width 19 height 19
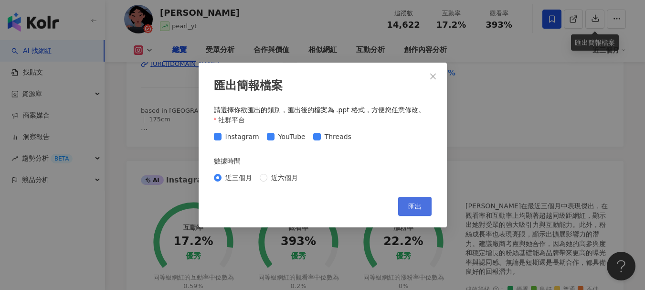
click at [421, 204] on span "匯出" at bounding box center [414, 207] width 13 height 8
click at [434, 77] on icon "close" at bounding box center [433, 77] width 8 height 8
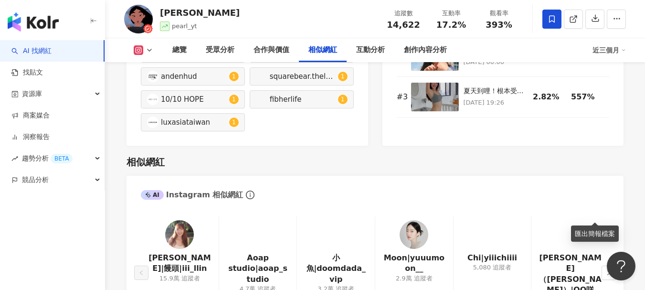
scroll to position [1683, 0]
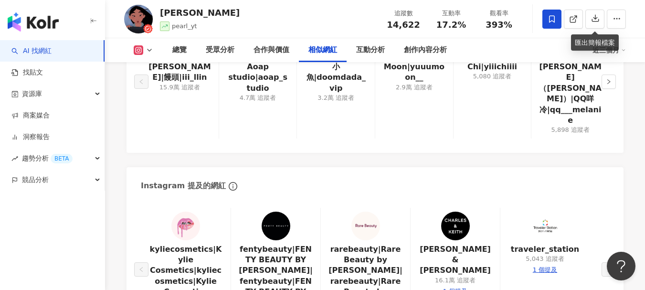
click at [38, 51] on link "AI 找網紅" at bounding box center [31, 51] width 40 height 10
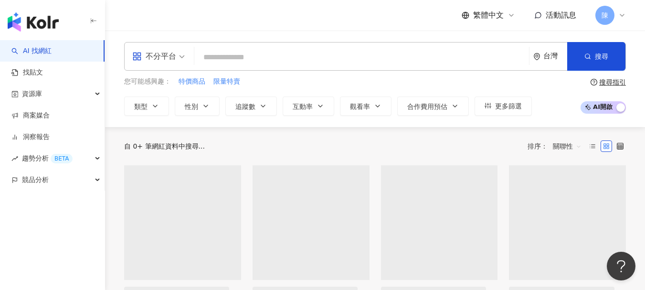
click at [317, 60] on input "search" at bounding box center [361, 57] width 327 height 18
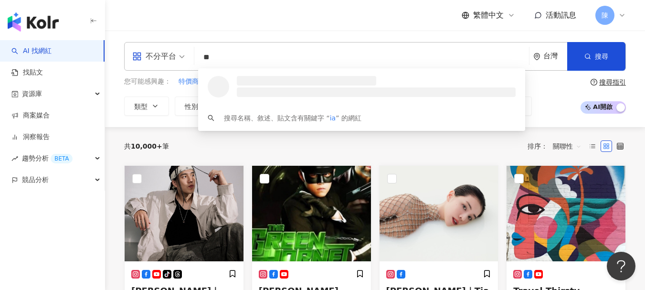
type input "***"
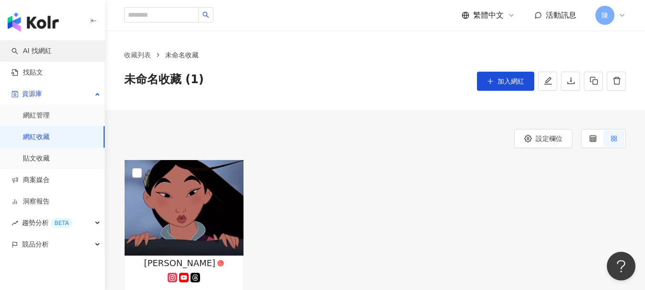
click at [39, 48] on link "AI 找網紅" at bounding box center [31, 51] width 40 height 10
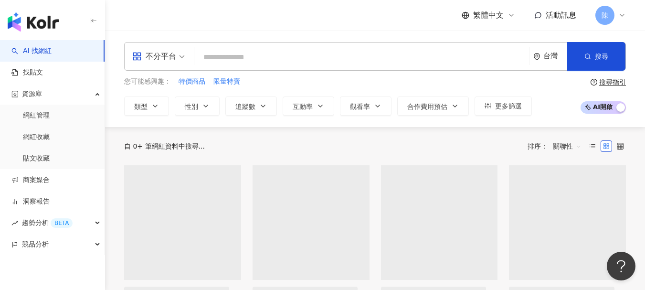
click at [419, 56] on input "search" at bounding box center [361, 57] width 327 height 18
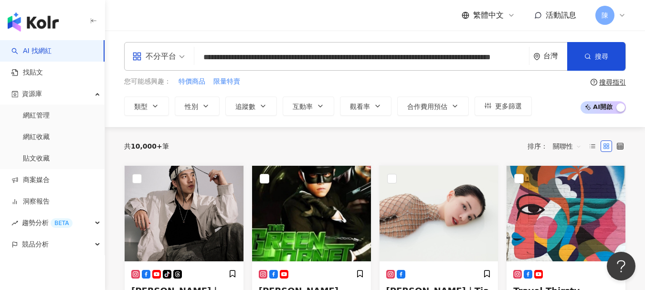
scroll to position [0, 93]
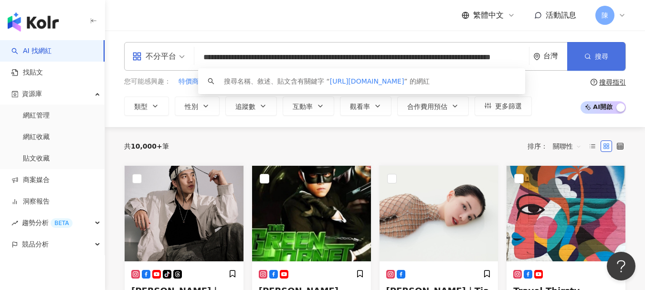
type input "**********"
click at [595, 55] on button "搜尋" at bounding box center [597, 56] width 58 height 29
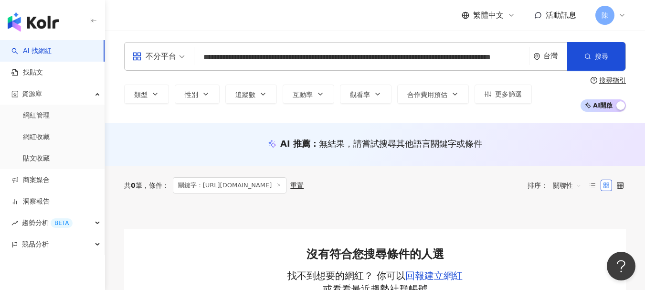
click at [481, 57] on input "**********" at bounding box center [361, 57] width 327 height 18
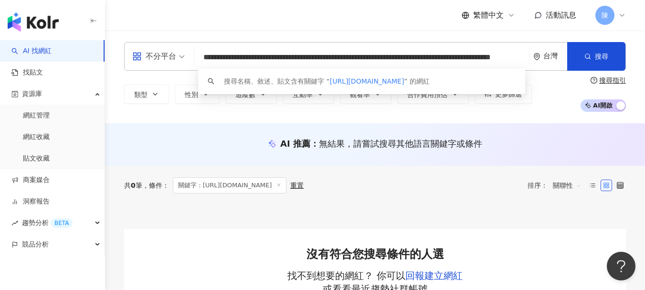
click at [481, 57] on input "**********" at bounding box center [361, 57] width 327 height 18
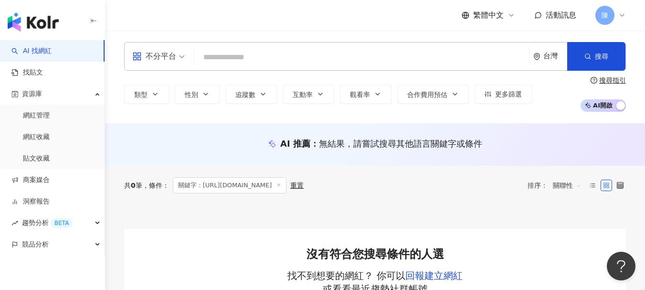
paste input "**********"
type input "**********"
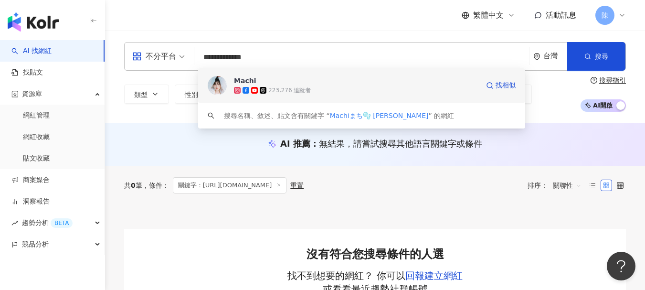
click at [273, 91] on div "223,276 追蹤者" at bounding box center [289, 90] width 43 height 8
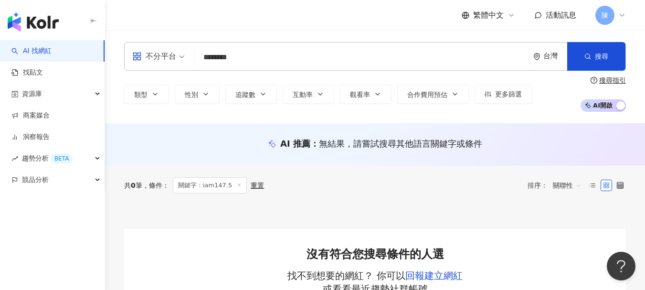
type input "********"
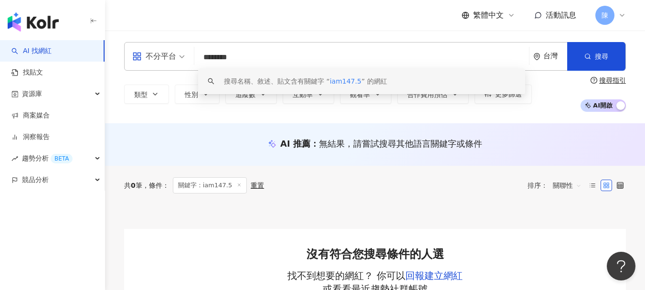
click at [354, 56] on input "********" at bounding box center [361, 57] width 327 height 18
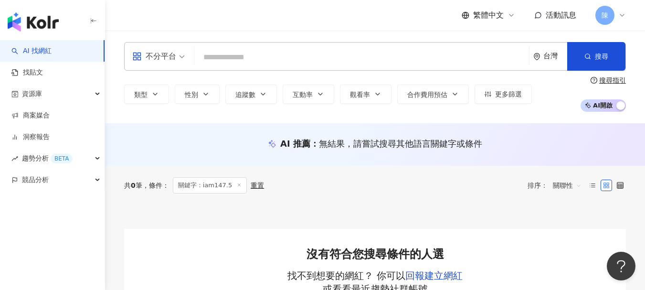
paste input "********"
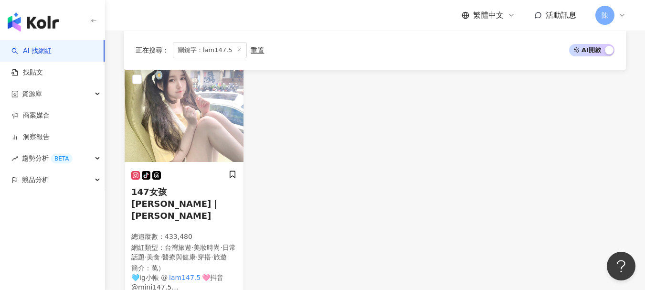
scroll to position [143, 0]
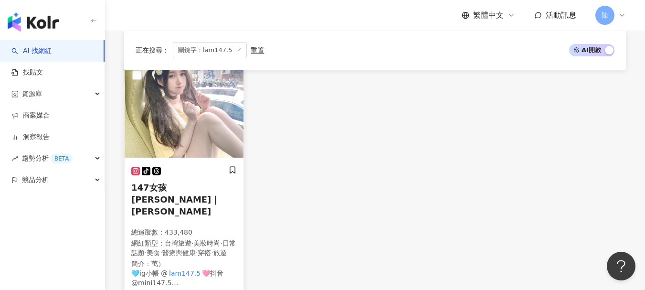
type input "********"
click at [196, 184] on span "147女孩[PERSON_NAME]｜[PERSON_NAME]" at bounding box center [175, 199] width 88 height 34
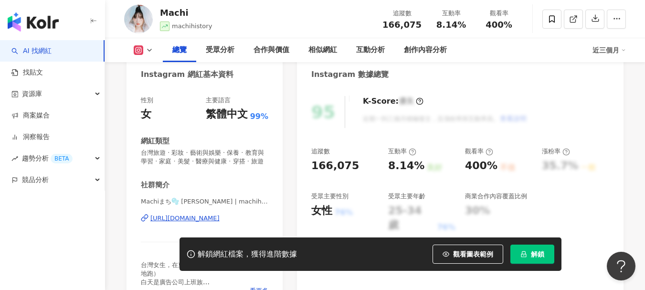
scroll to position [48, 0]
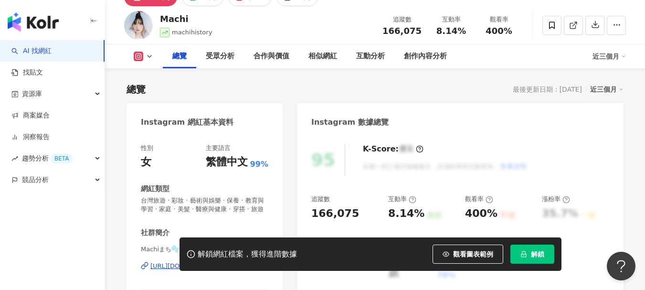
click at [540, 252] on span "解鎖" at bounding box center [537, 254] width 13 height 8
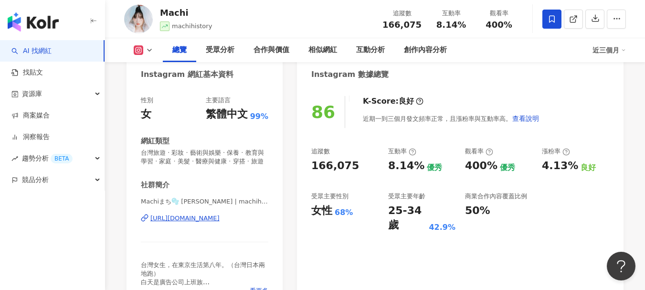
click at [552, 23] on icon at bounding box center [552, 19] width 9 height 9
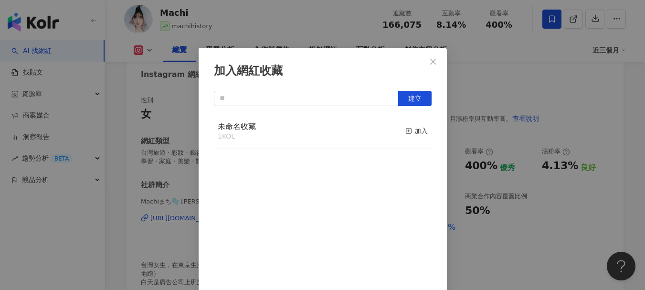
scroll to position [7, 0]
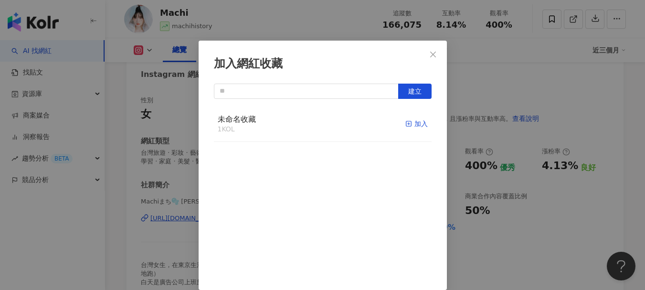
click at [406, 124] on div "加入" at bounding box center [417, 123] width 22 height 11
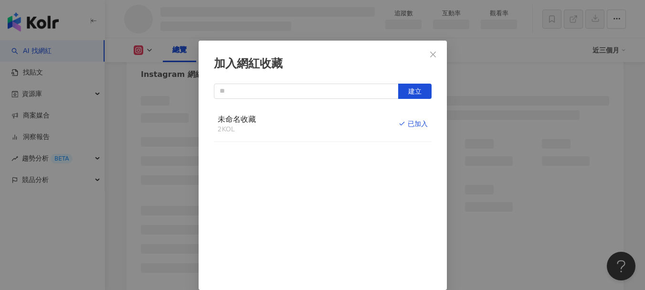
click at [432, 55] on icon "close" at bounding box center [433, 55] width 8 height 8
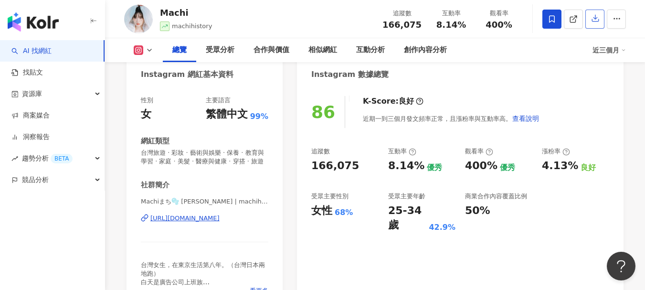
click at [599, 19] on icon "button" at bounding box center [595, 18] width 9 height 9
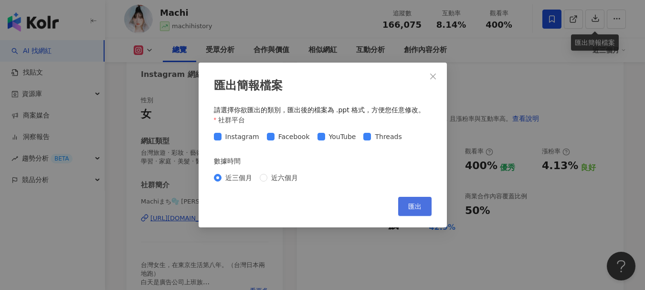
click at [421, 203] on span "匯出" at bounding box center [414, 207] width 13 height 8
click at [438, 76] on span "Close" at bounding box center [433, 77] width 19 height 8
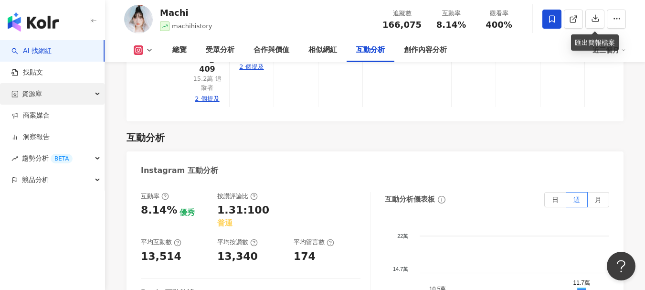
click at [82, 93] on div "資源庫" at bounding box center [52, 93] width 105 height 21
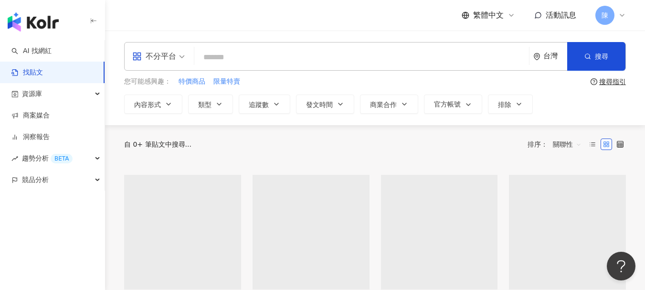
click at [50, 118] on link "商案媒合" at bounding box center [30, 116] width 38 height 10
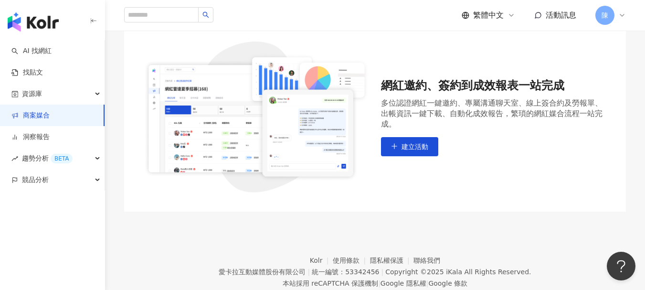
scroll to position [96, 0]
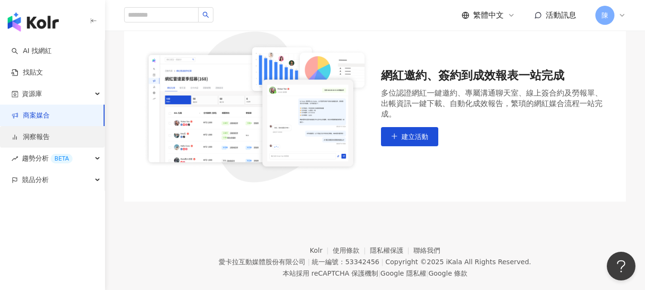
click at [38, 138] on link "洞察報告" at bounding box center [30, 137] width 38 height 10
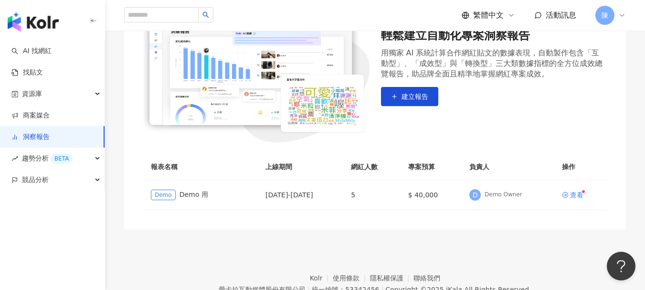
scroll to position [143, 0]
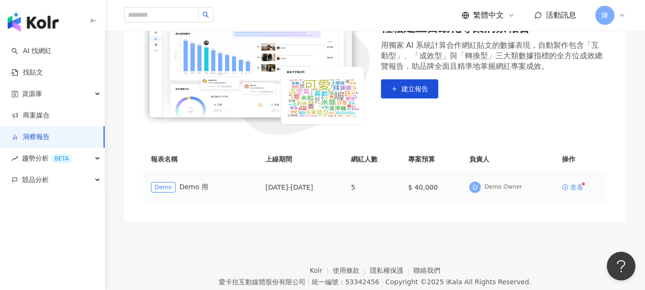
click at [583, 189] on div "查看" at bounding box center [576, 187] width 13 height 7
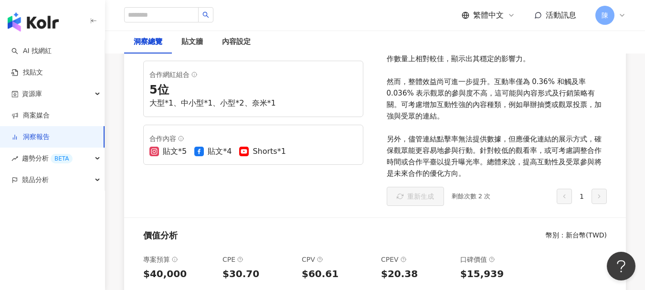
scroll to position [191, 0]
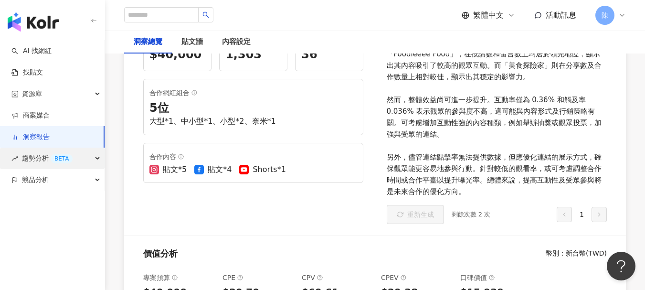
click at [36, 158] on span "趨勢分析 BETA" at bounding box center [47, 158] width 51 height 21
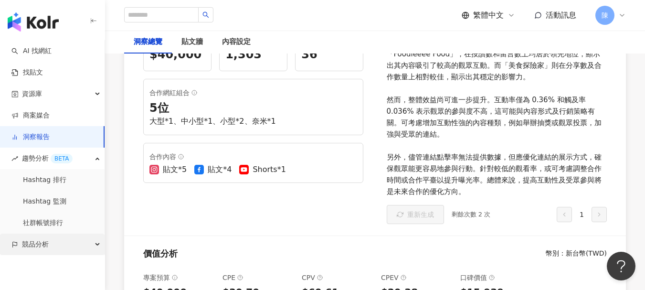
click at [57, 248] on div "競品分析" at bounding box center [52, 244] width 105 height 21
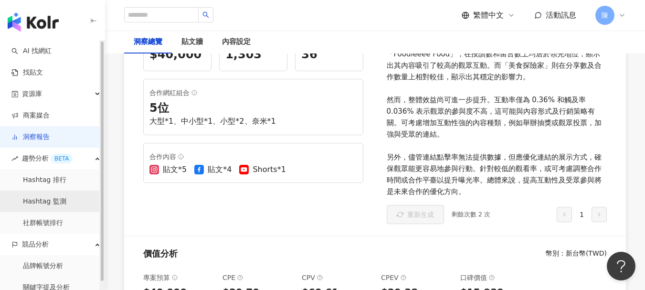
scroll to position [8, 0]
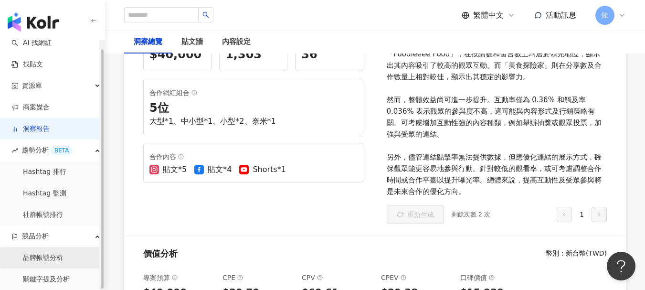
click at [58, 257] on link "品牌帳號分析" at bounding box center [43, 258] width 40 height 10
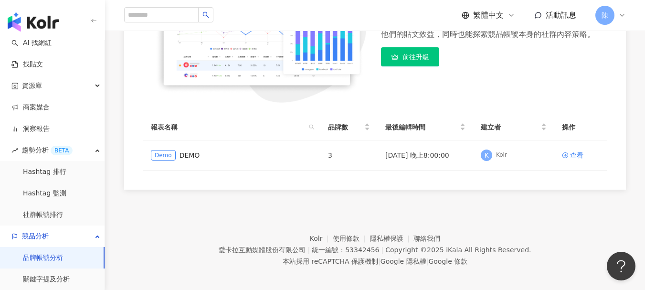
scroll to position [181, 0]
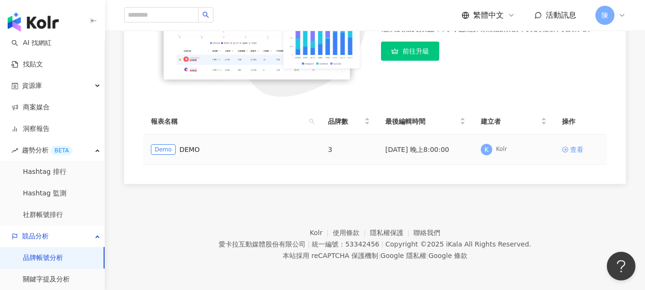
click at [571, 152] on div "查看" at bounding box center [576, 149] width 13 height 11
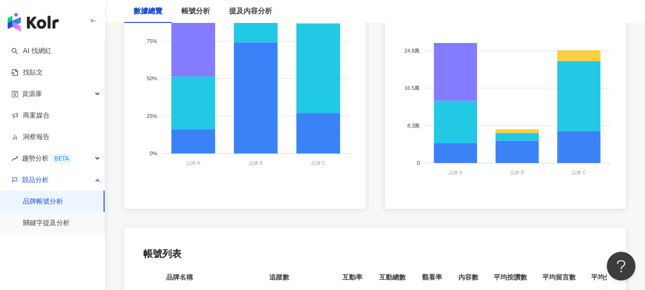
scroll to position [287, 0]
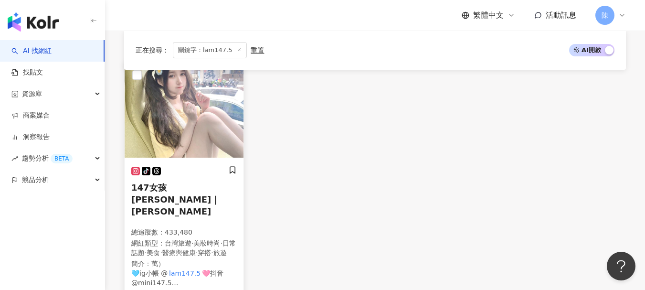
click at [164, 260] on span "萬） 🩵ig小帳 @" at bounding box center [149, 268] width 36 height 17
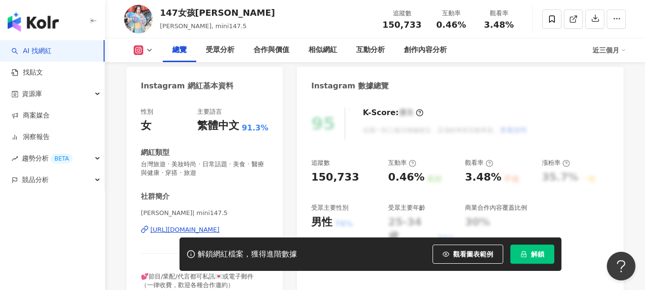
scroll to position [96, 0]
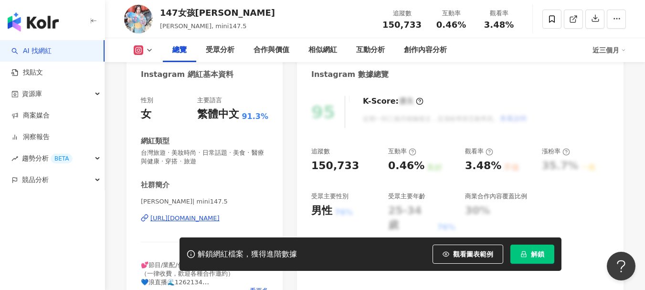
click at [176, 216] on div "https://www.instagram.com/mini147.5/" at bounding box center [184, 218] width 69 height 9
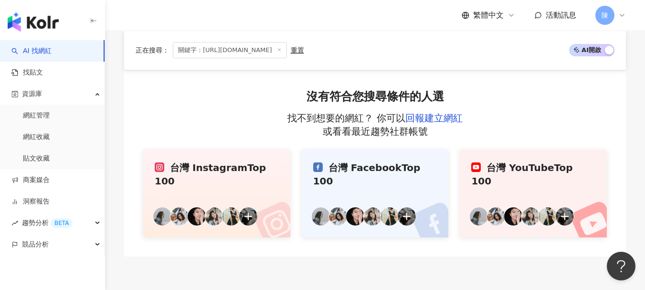
scroll to position [191, 0]
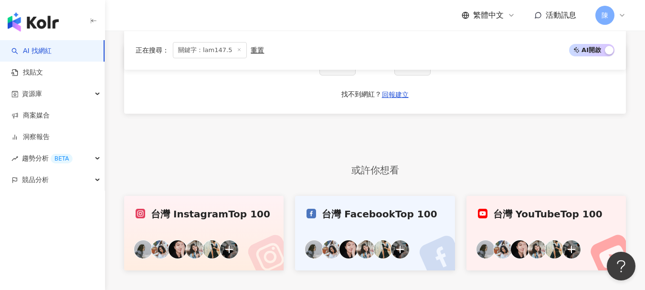
scroll to position [478, 0]
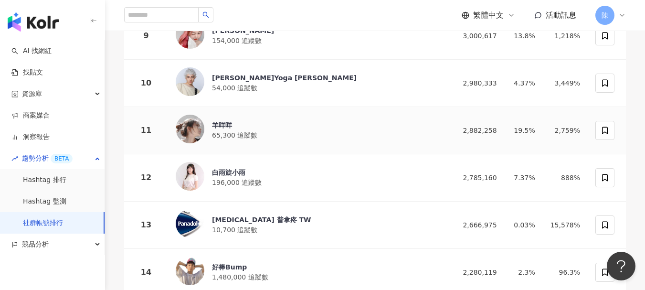
scroll to position [573, 0]
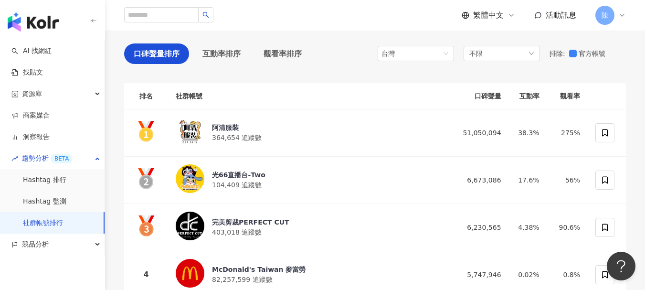
scroll to position [96, 0]
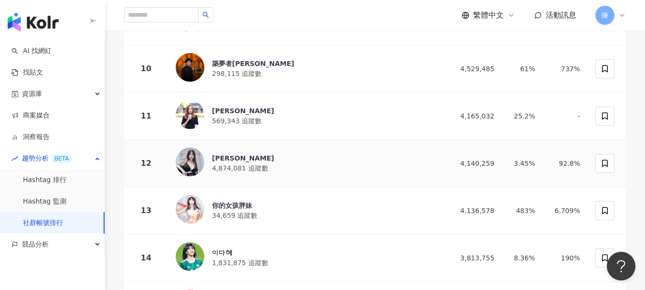
scroll to position [621, 0]
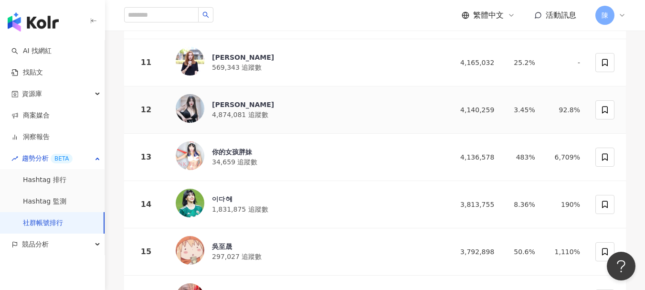
click at [213, 103] on div "[PERSON_NAME]" at bounding box center [243, 105] width 62 height 10
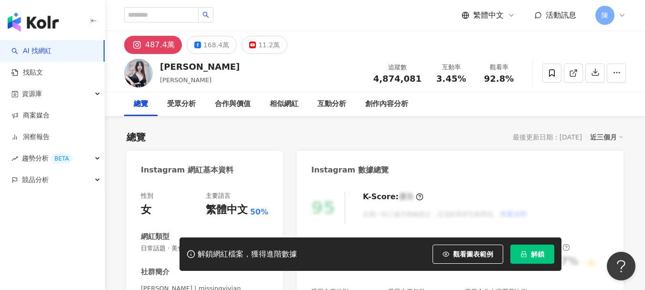
scroll to position [96, 0]
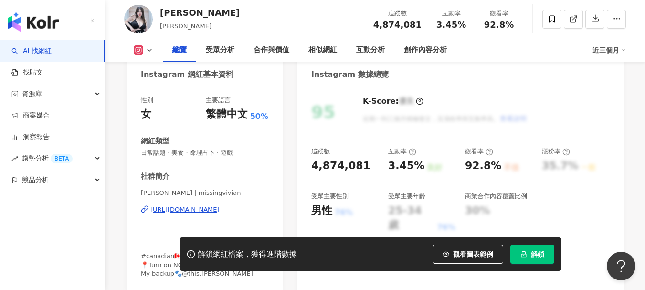
click at [177, 212] on div "[URL][DOMAIN_NAME]" at bounding box center [184, 209] width 69 height 9
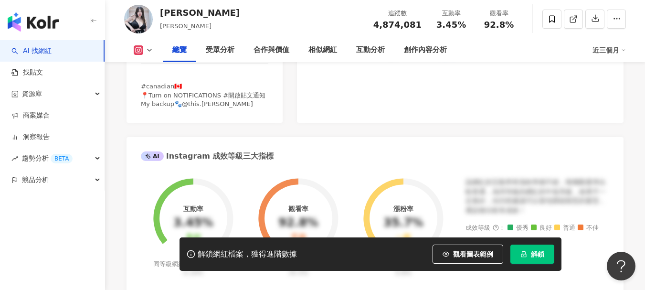
scroll to position [287, 0]
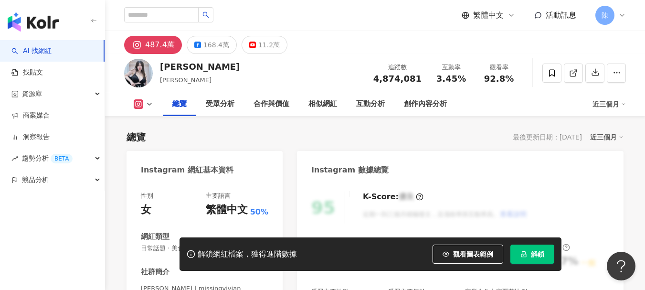
scroll to position [143, 0]
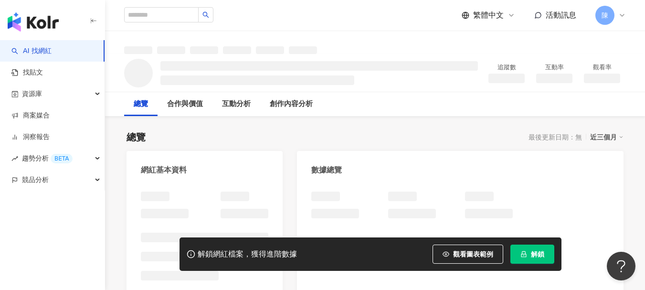
click at [3, 228] on div "AI 找網紅 找貼文 資源庫 商案媒合 洞察報告 趨勢分析 BETA 競品分析" at bounding box center [52, 165] width 105 height 250
